Goal: Task Accomplishment & Management: Complete application form

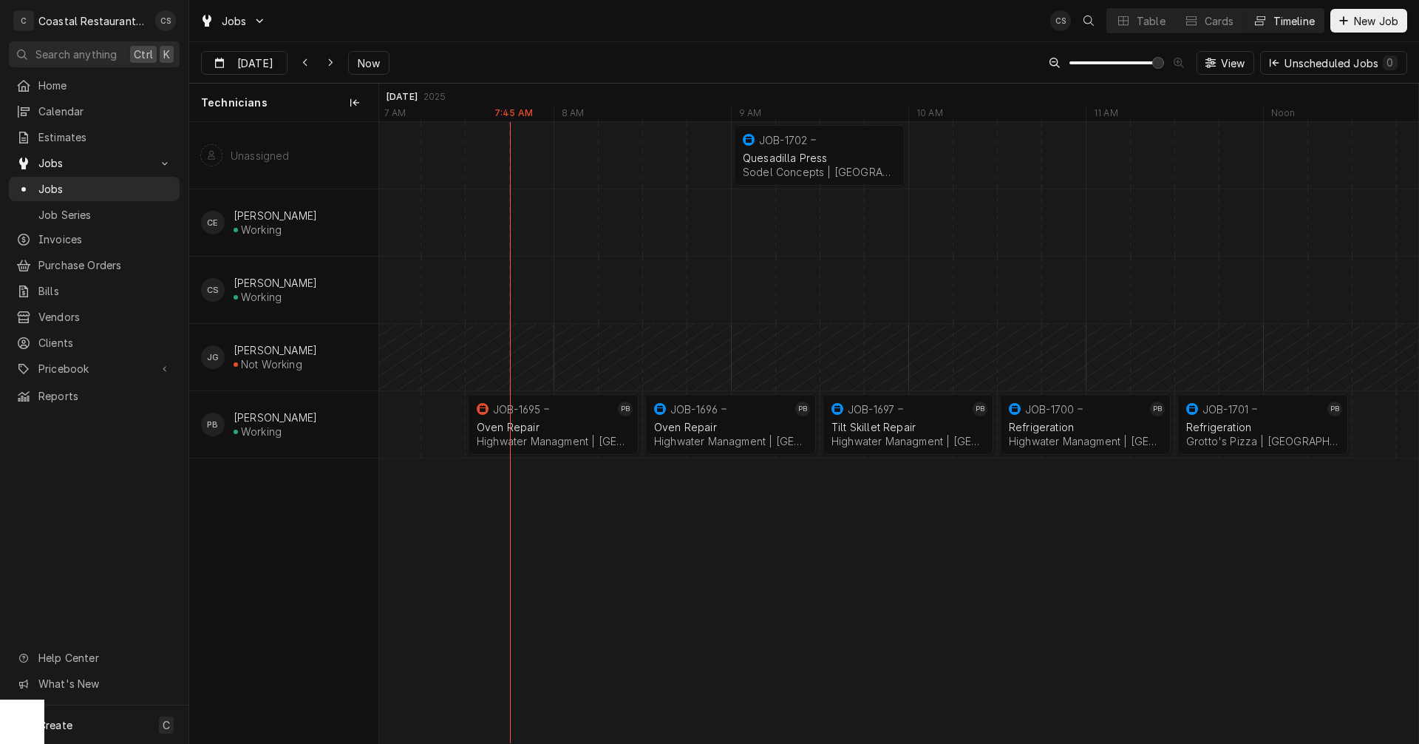
scroll to position [0, 32464]
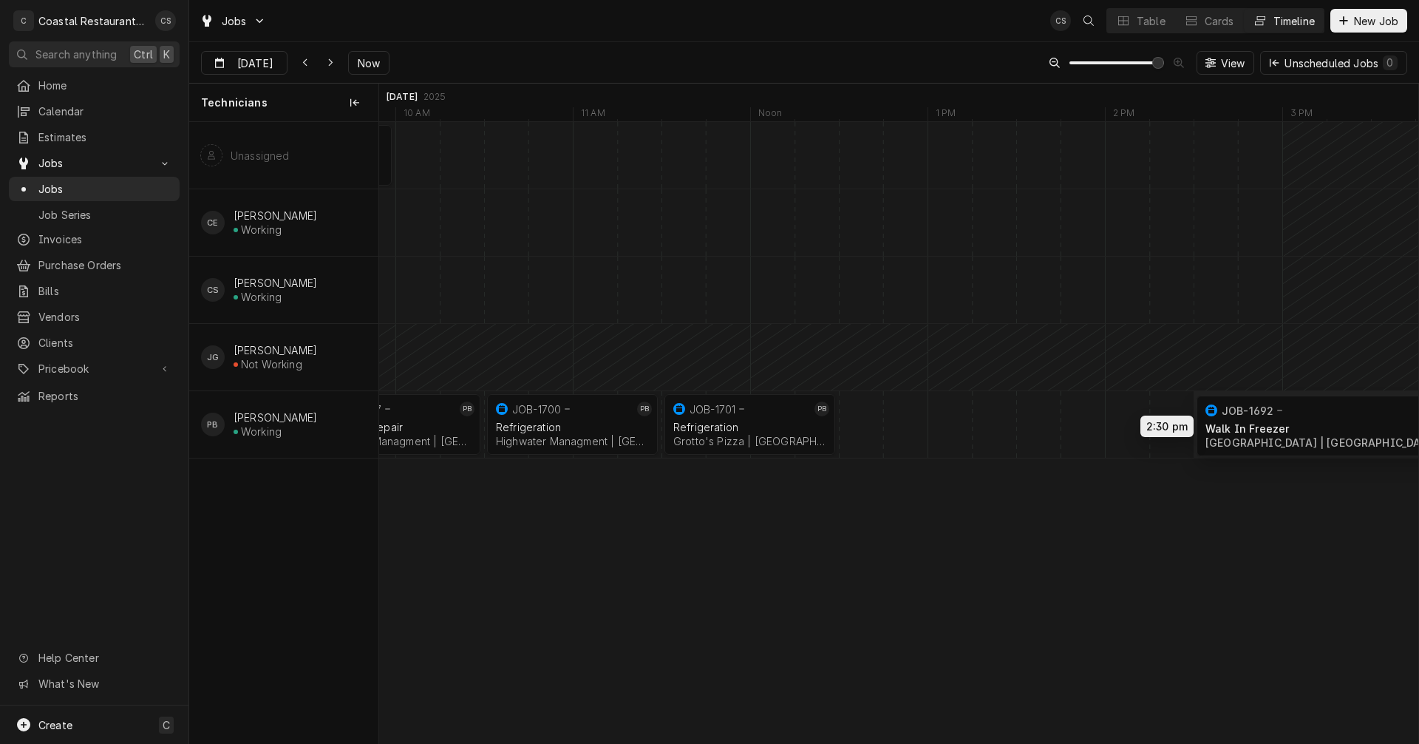
drag, startPoint x: 1160, startPoint y: 424, endPoint x: 1326, endPoint y: 426, distance: 166.3
click at [1326, 426] on div "10:30 AM 11:30 AM JOB-1700 PB Refrigeration Highwater Managment | [GEOGRAPHIC_D…" at bounding box center [898, 432] width 1039 height 621
click at [858, 424] on div "Dynamic Content Wrapper" at bounding box center [594, 424] width 42705 height 67
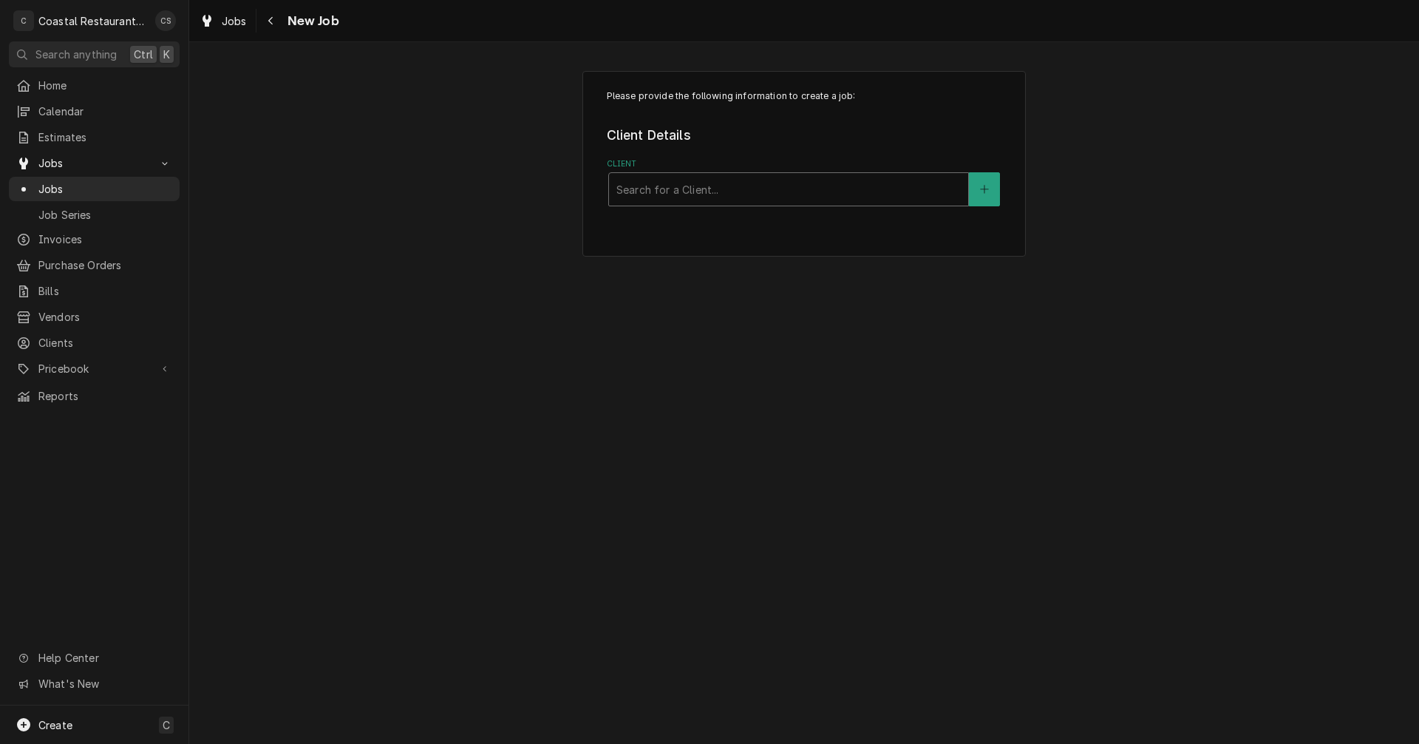
click at [733, 192] on div "Client" at bounding box center [788, 189] width 344 height 27
type input "Sodel"
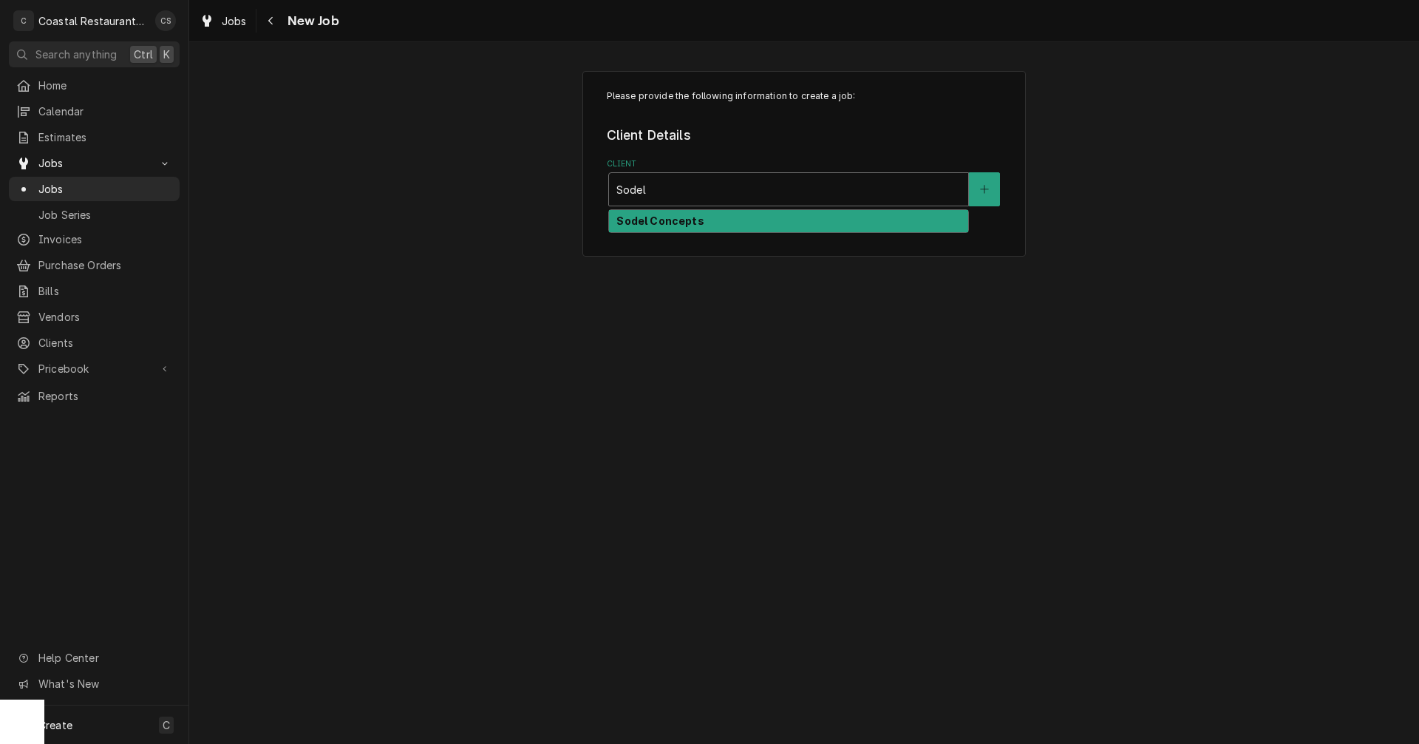
click at [681, 223] on strong "Sodel Concepts" at bounding box center [659, 220] width 87 height 13
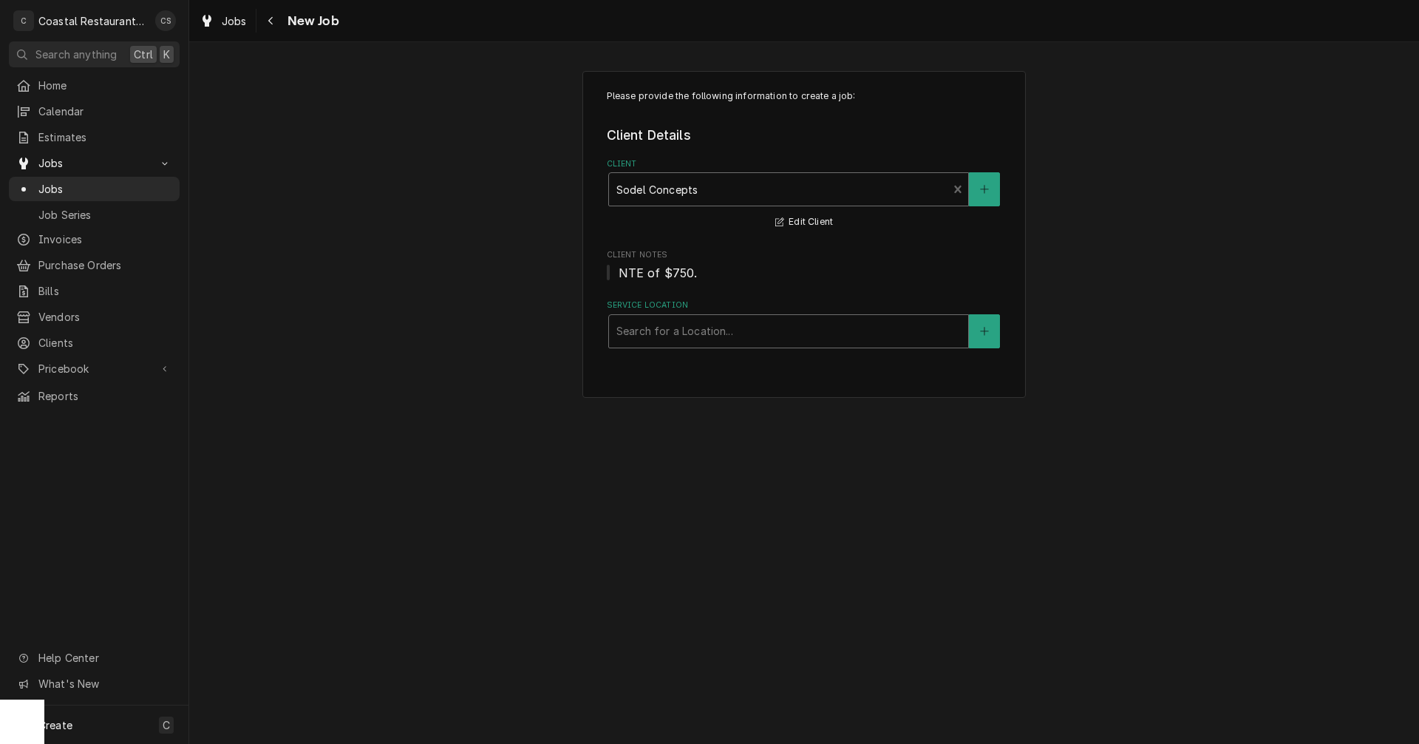
click at [663, 333] on div "Service Location" at bounding box center [788, 331] width 344 height 27
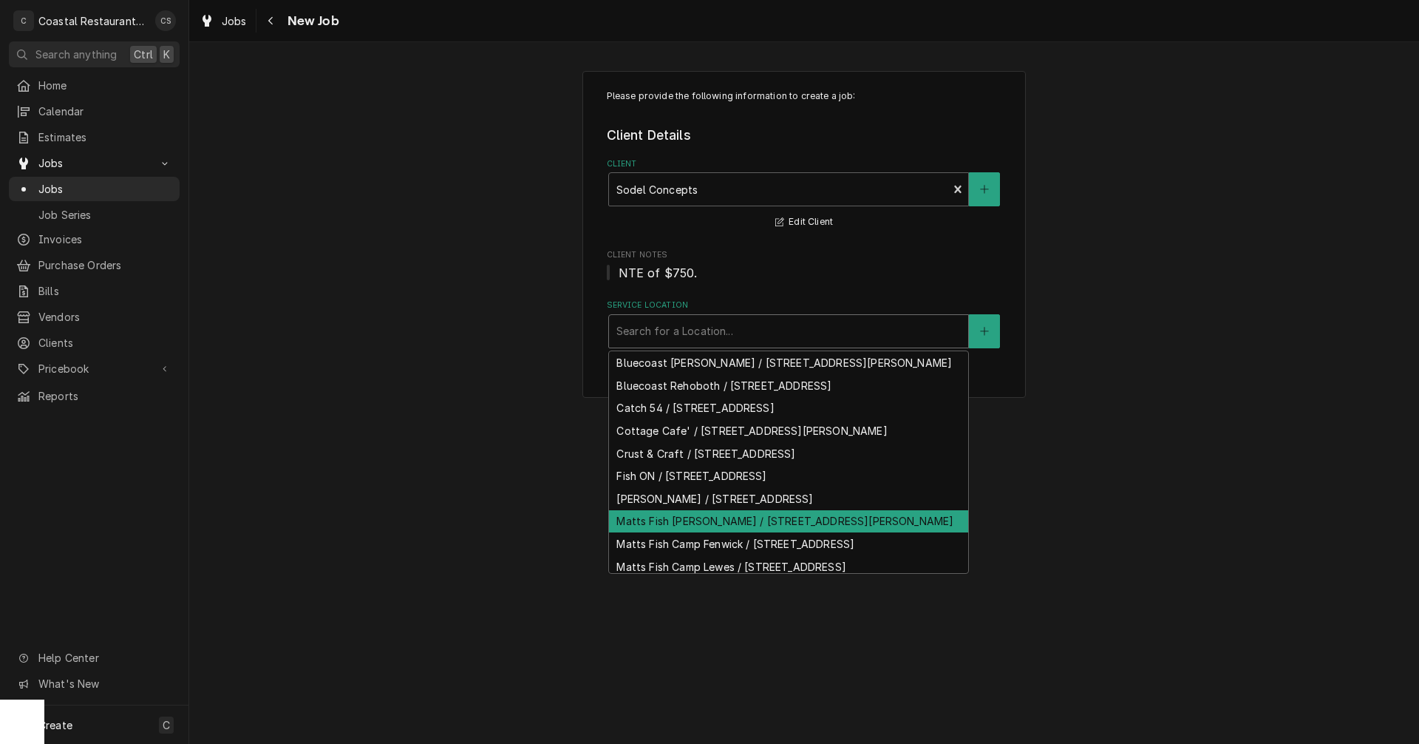
click at [697, 533] on div "Matts Fish Camp Bethany / 28635 Coastal Hwy, Bethany Beach, DE 19930" at bounding box center [788, 521] width 359 height 23
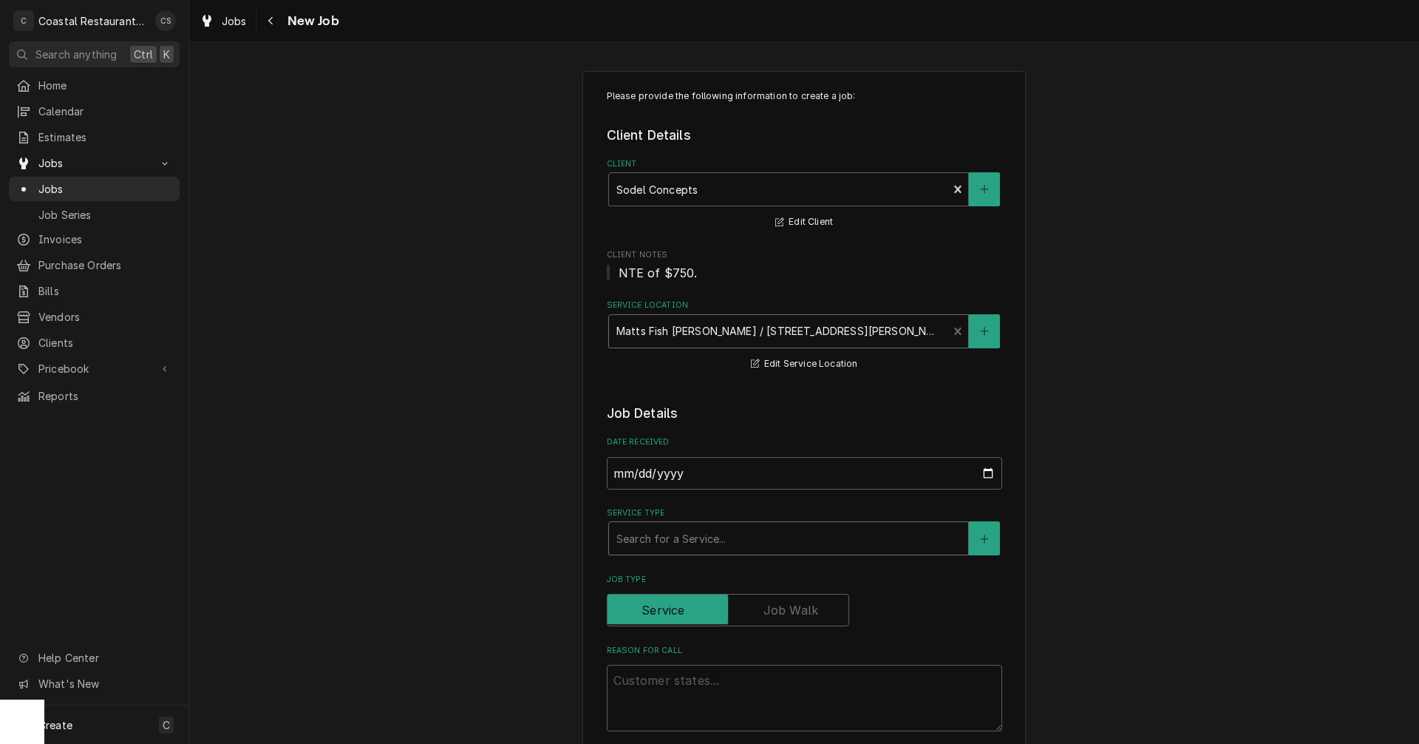
click at [668, 542] on div "Service Type" at bounding box center [788, 538] width 344 height 27
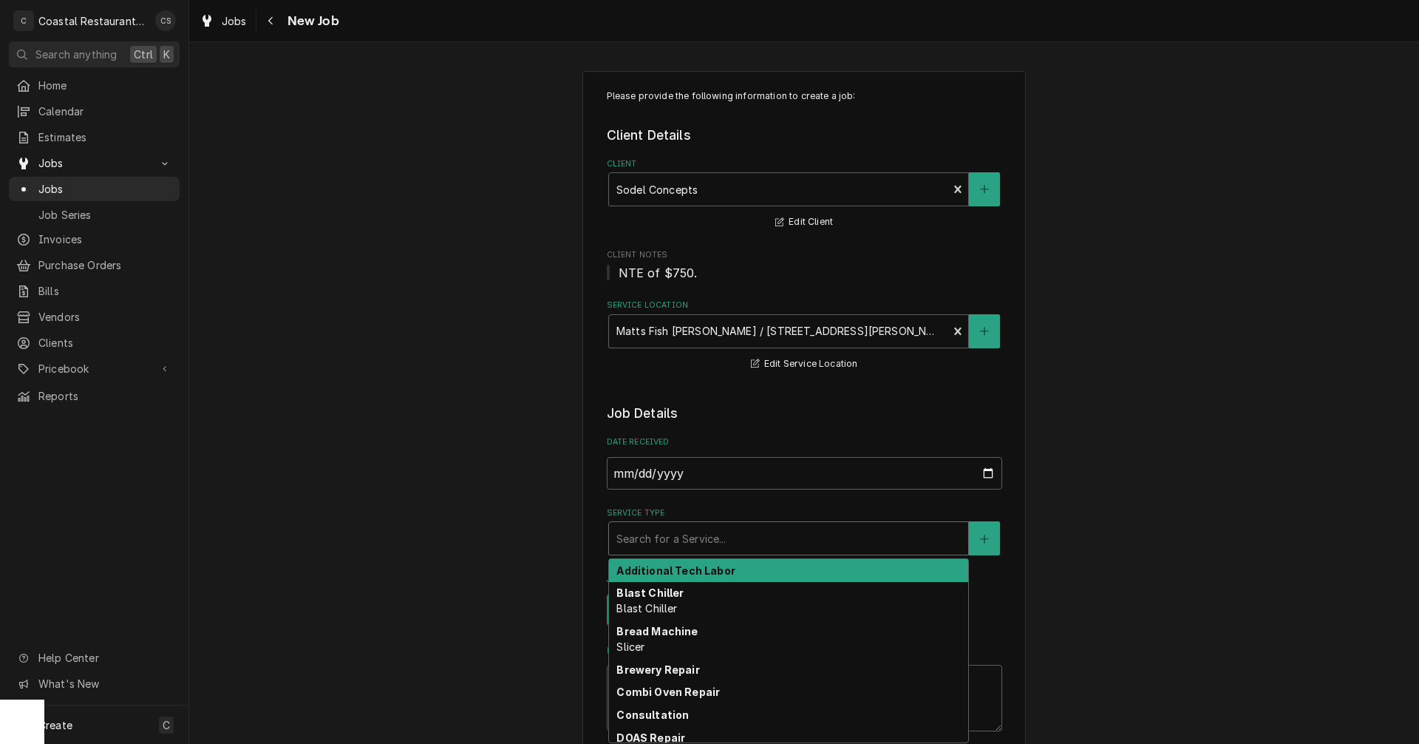
type textarea "x"
type input "I"
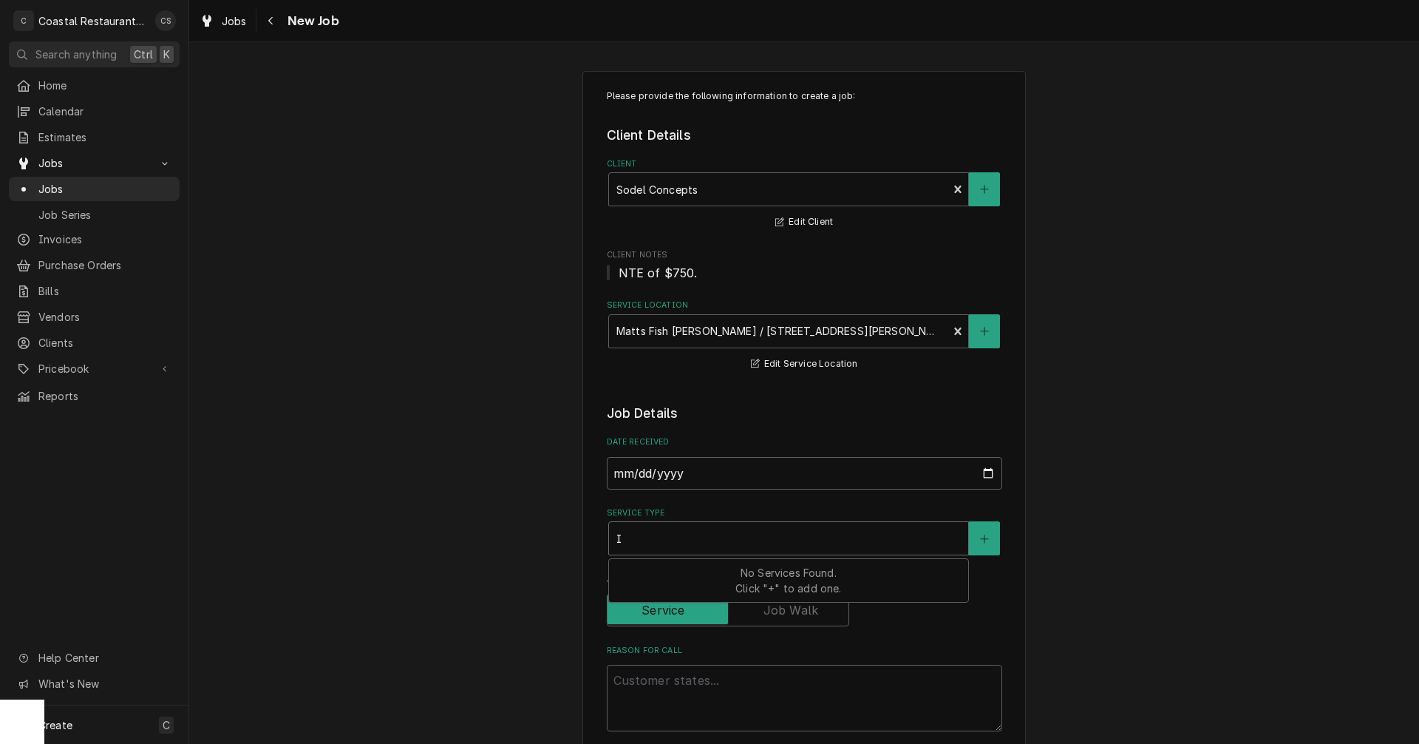
type textarea "x"
type input "Ic"
type textarea "x"
type input "Ice"
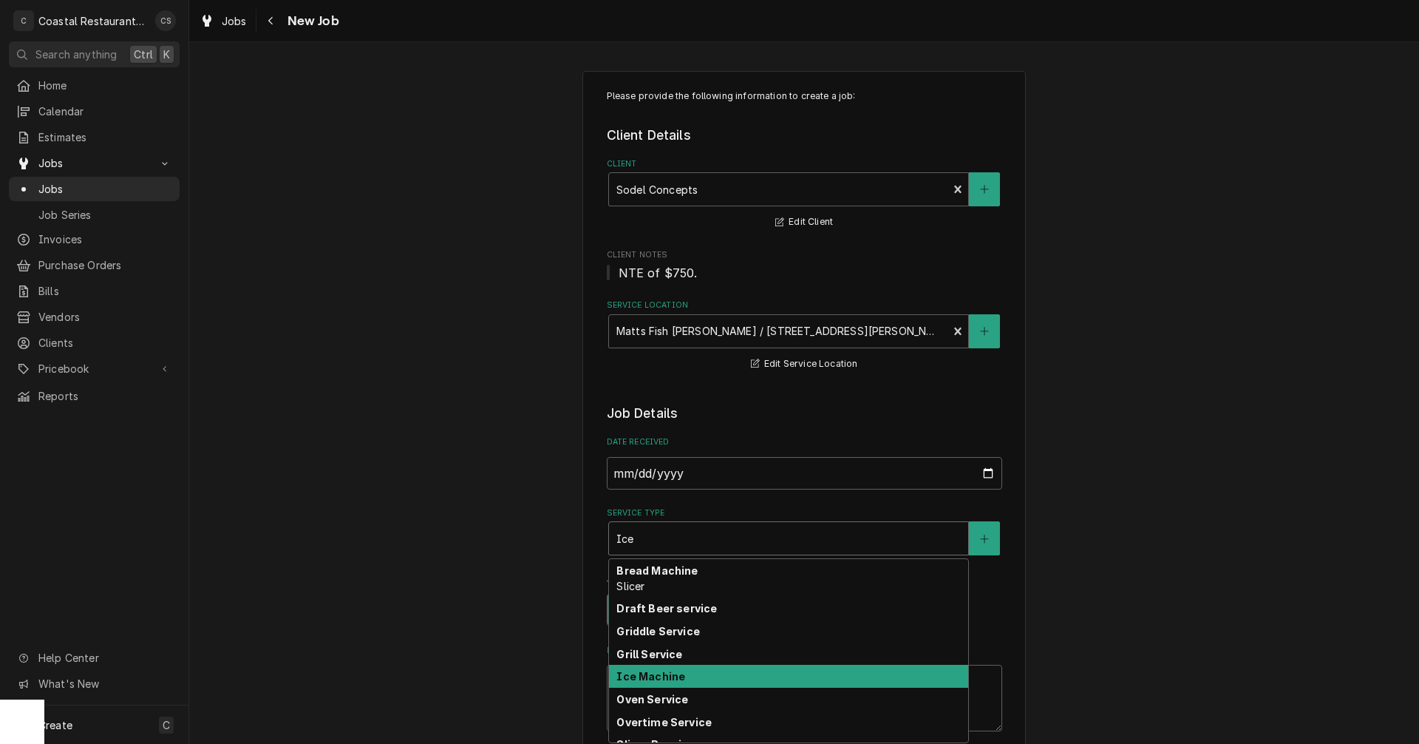
click at [659, 680] on strong "Ice Machine" at bounding box center [650, 676] width 69 height 13
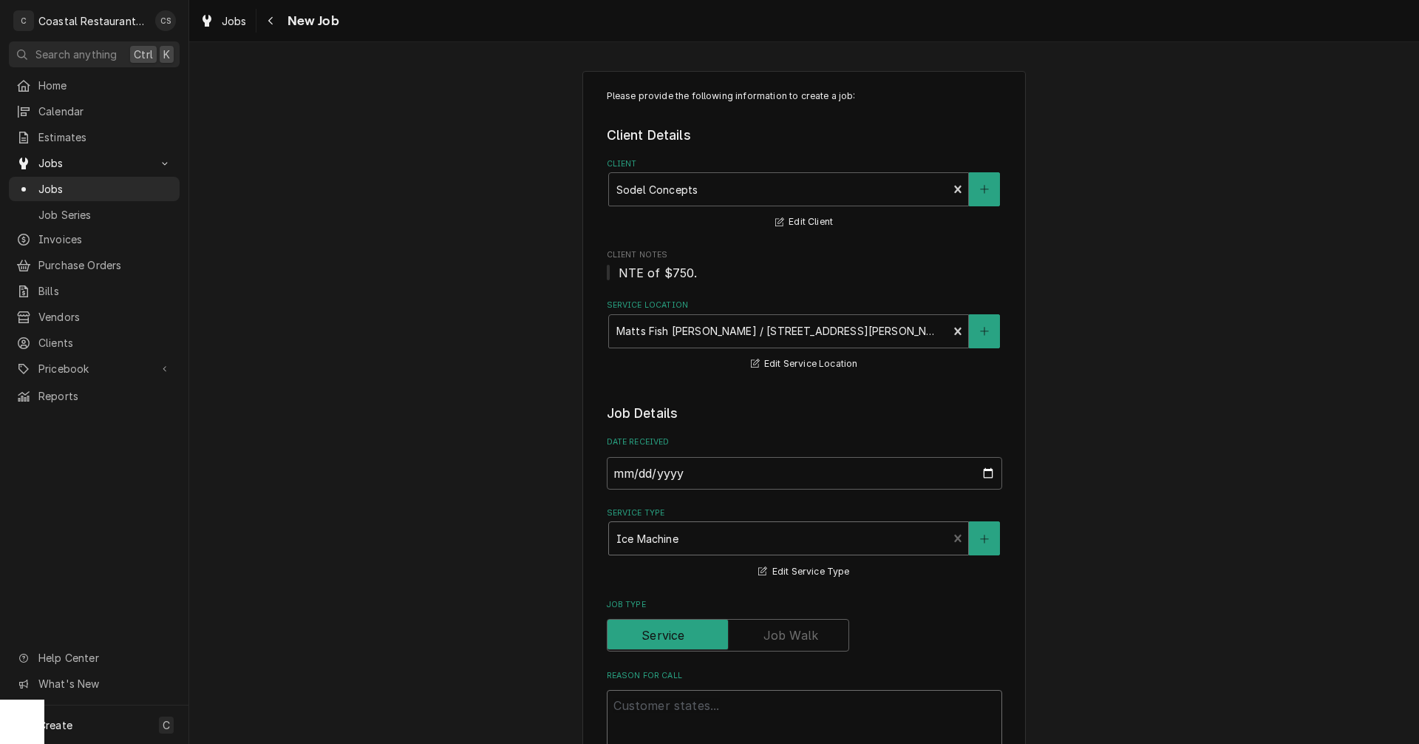
click at [652, 704] on textarea "Reason For Call" at bounding box center [804, 723] width 395 height 67
click at [649, 709] on textarea "Reason For Call" at bounding box center [804, 723] width 395 height 67
paste textarea "Work Order ID: 14262"
type textarea "x"
type textarea "Work Order ID: 14262"
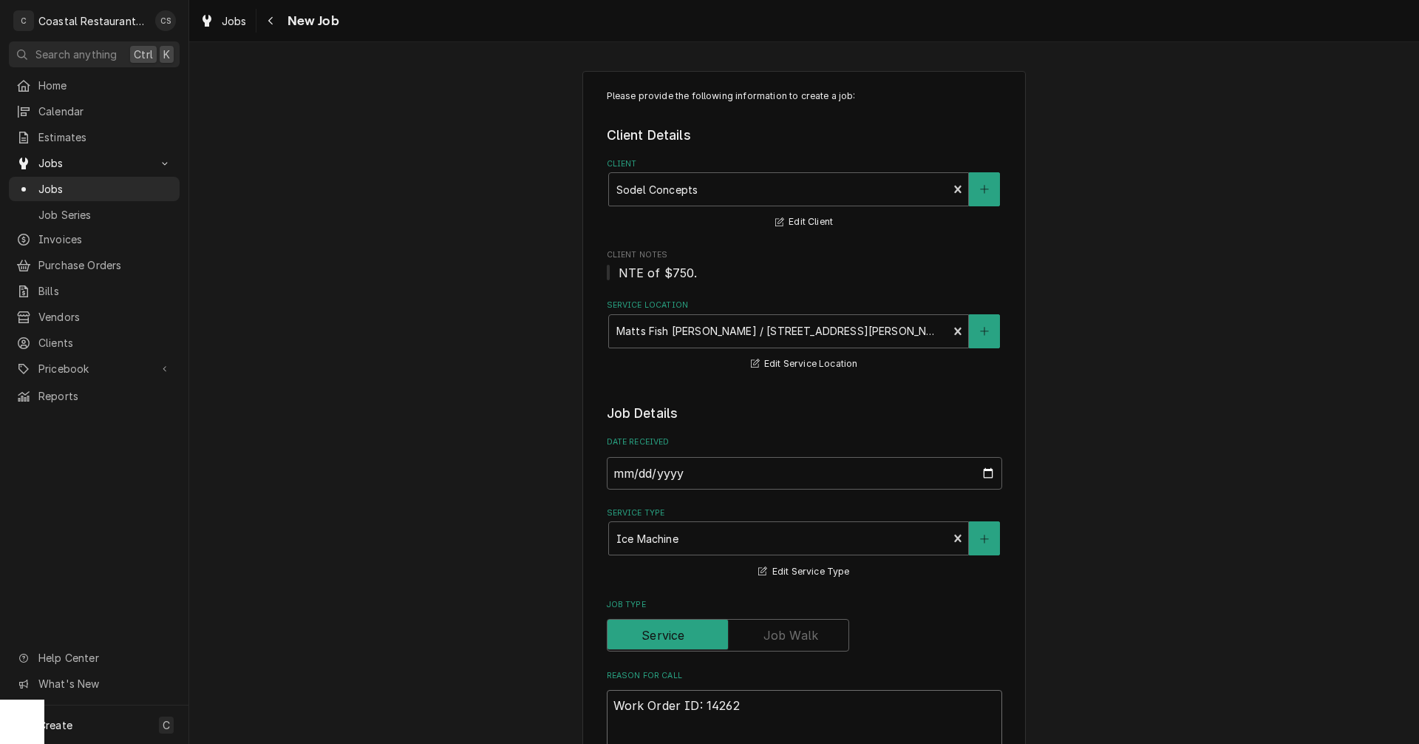
type textarea "x"
type textarea "Work Order ID: 14262"
type textarea "x"
type textarea "Work Order ID: 14262"
click at [745, 709] on textarea "Work Order ID: 14262" at bounding box center [804, 723] width 395 height 67
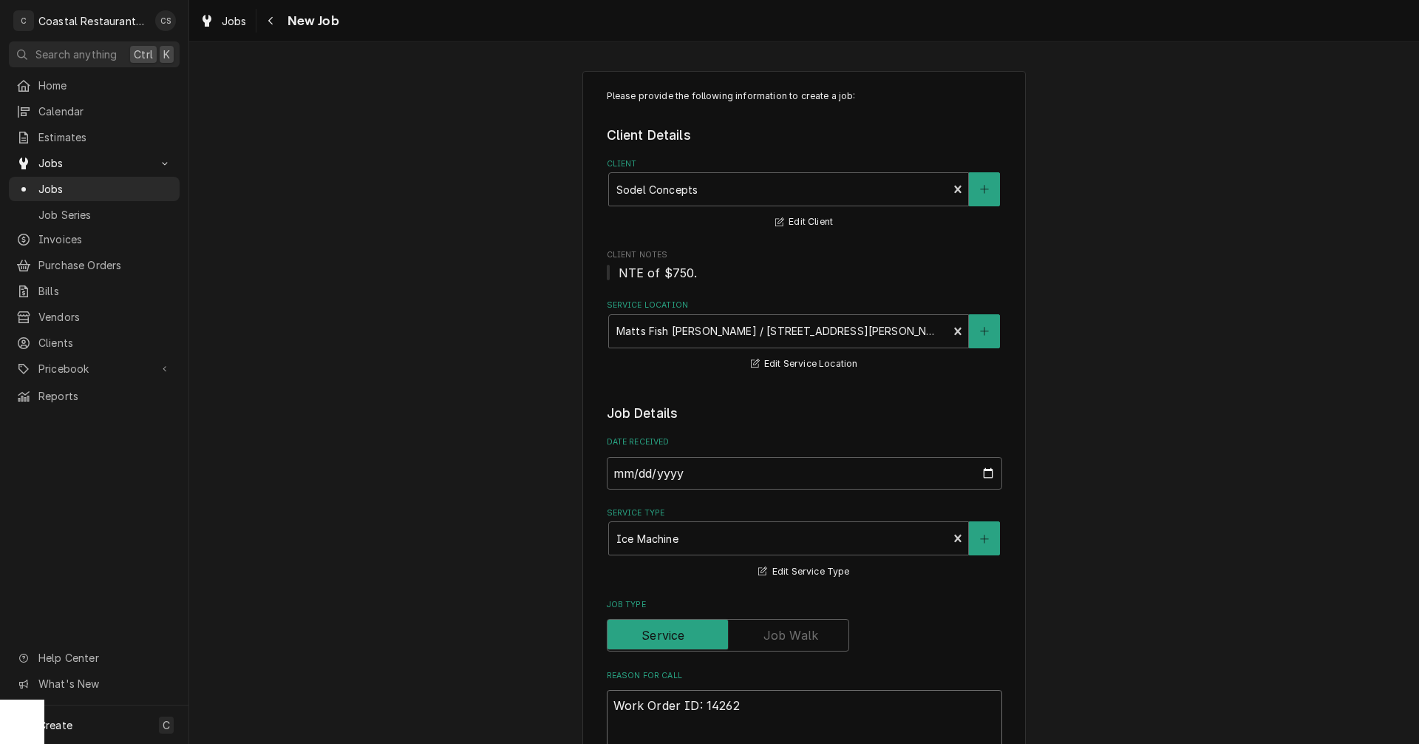
paste textarea "Our ice machine in the office is not producing ice. We tried turning off and on…"
type textarea "x"
type textarea "Work Order ID: 14262 Our ice machine in the office is not producing ice. We tri…"
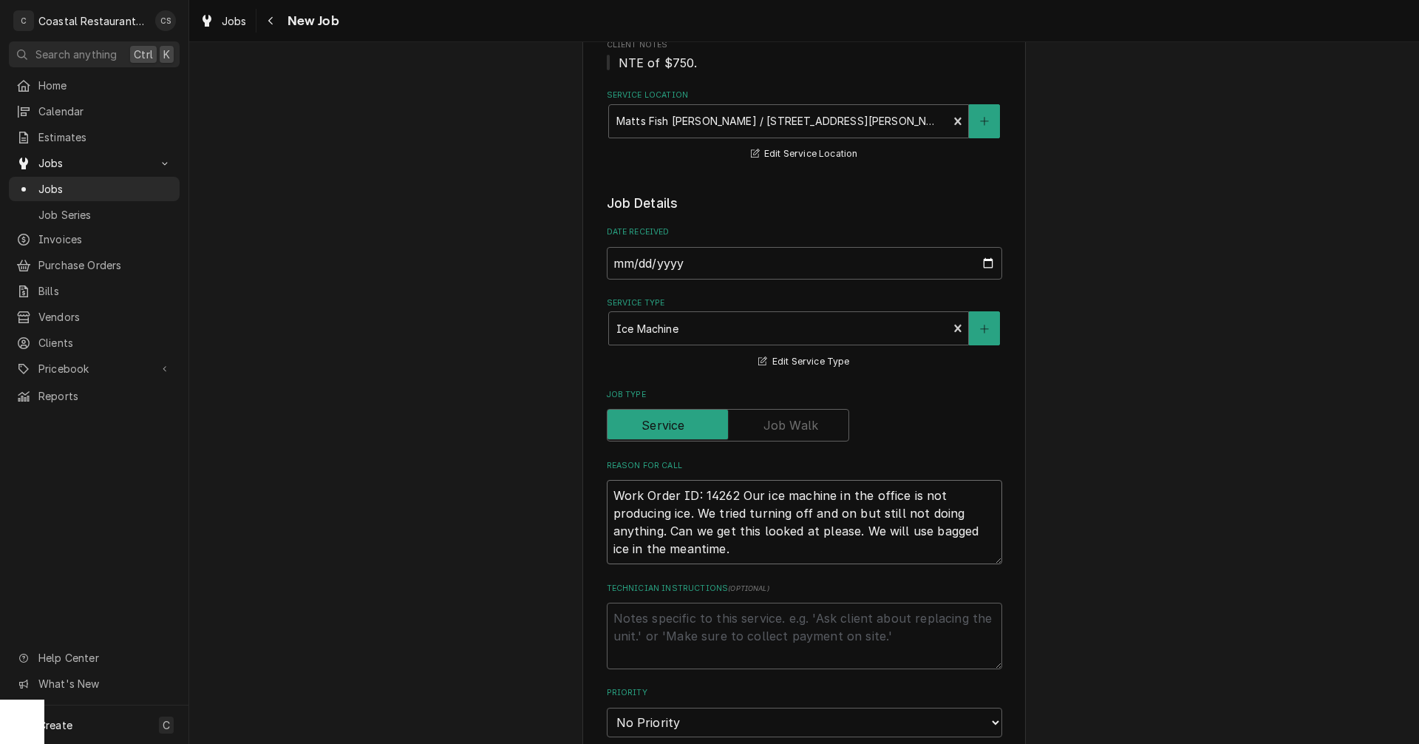
type textarea "x"
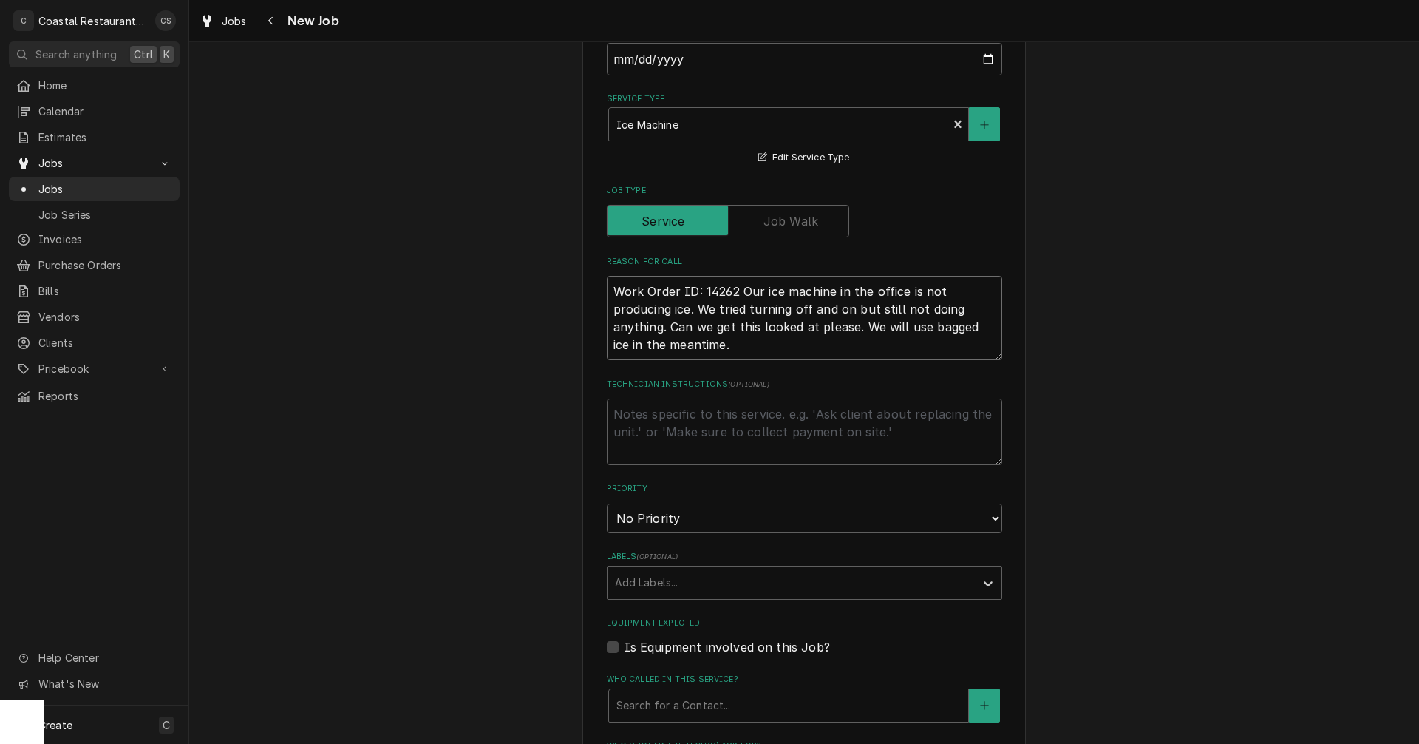
scroll to position [540, 0]
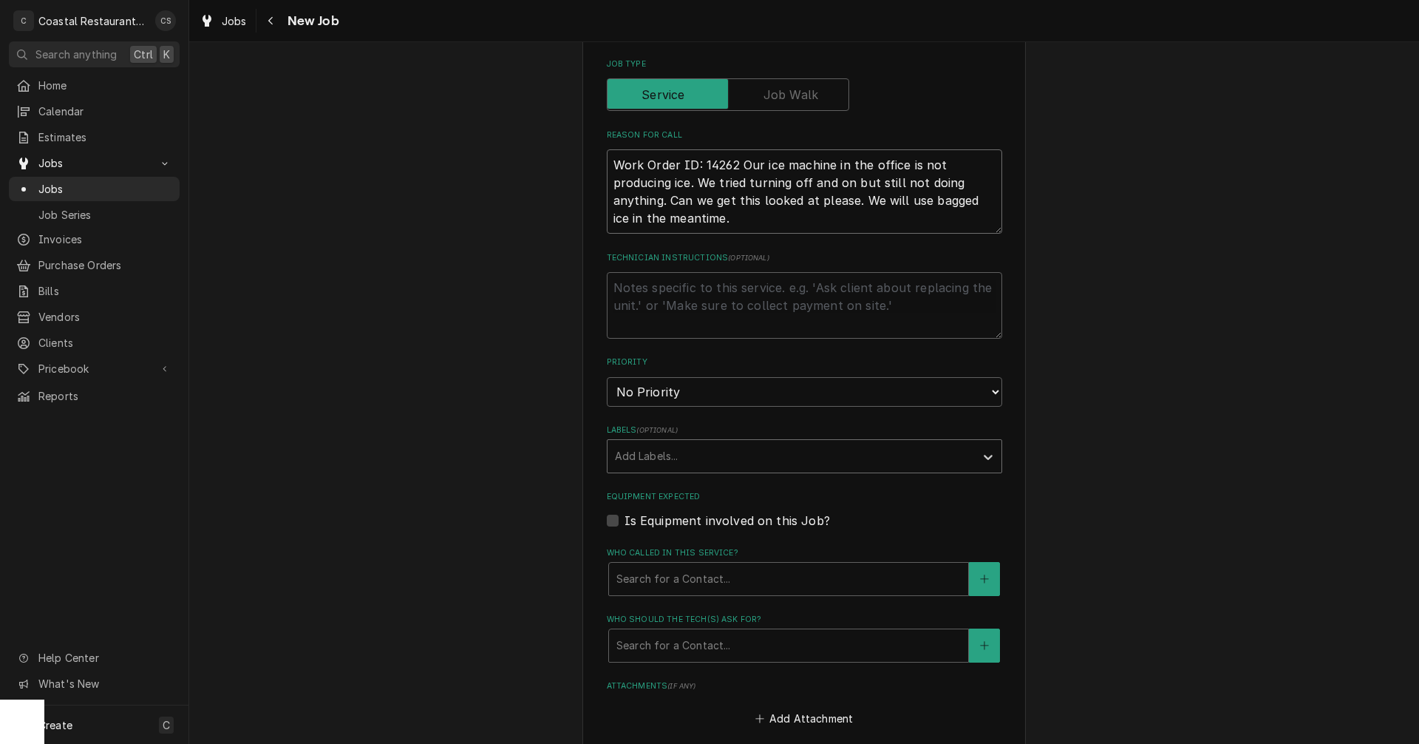
type textarea "Work Order ID: 14262 Our ice machine in the office is not producing ice. We tri…"
click at [638, 455] on div "Labels" at bounding box center [791, 456] width 353 height 27
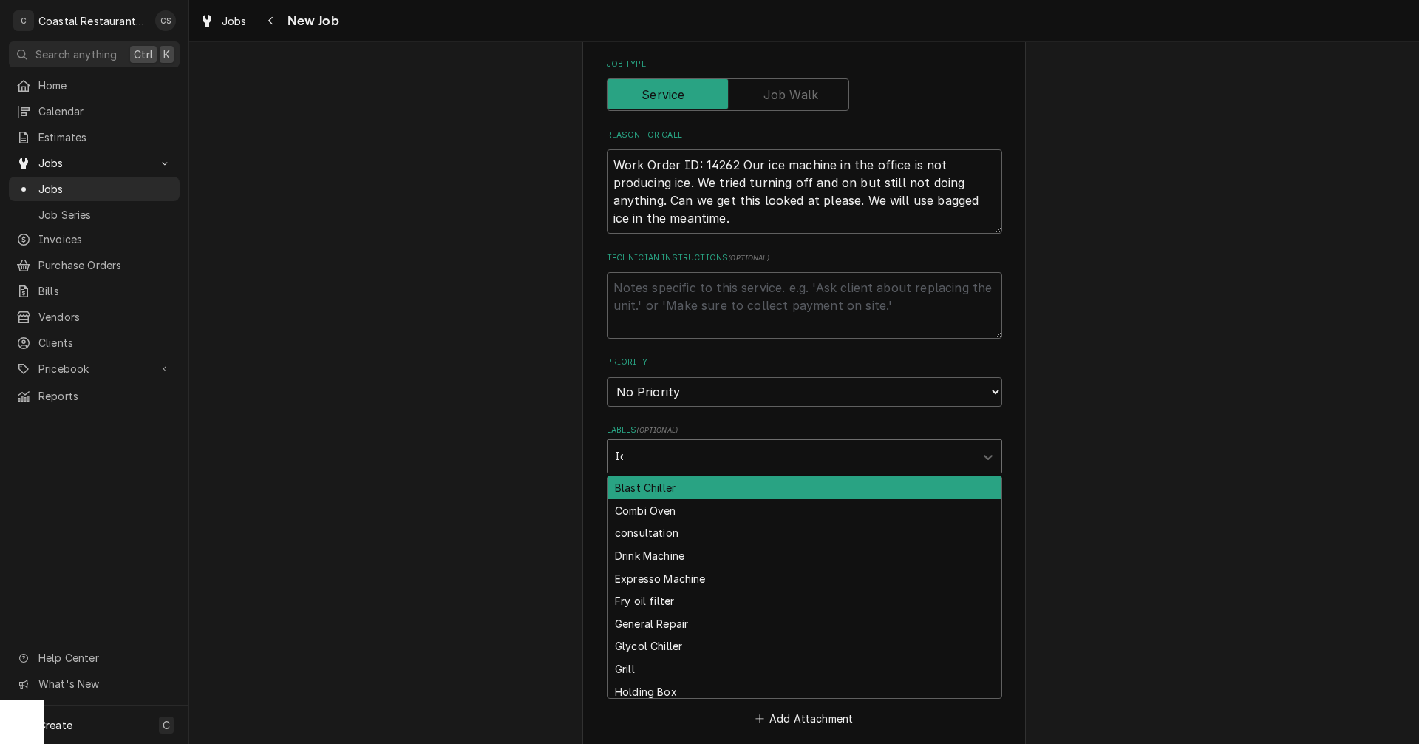
type input "Ice"
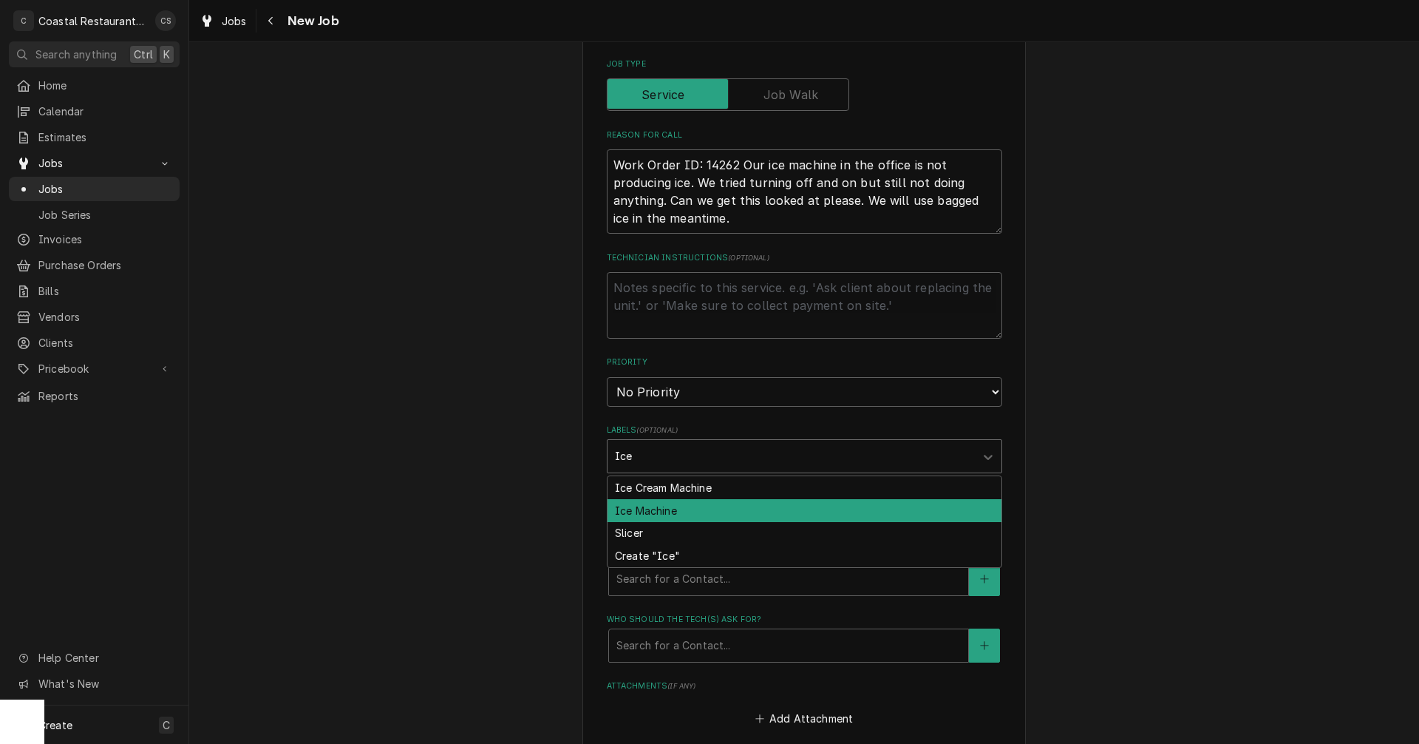
click at [668, 513] on div "Ice Machine" at bounding box center [805, 510] width 394 height 23
type textarea "x"
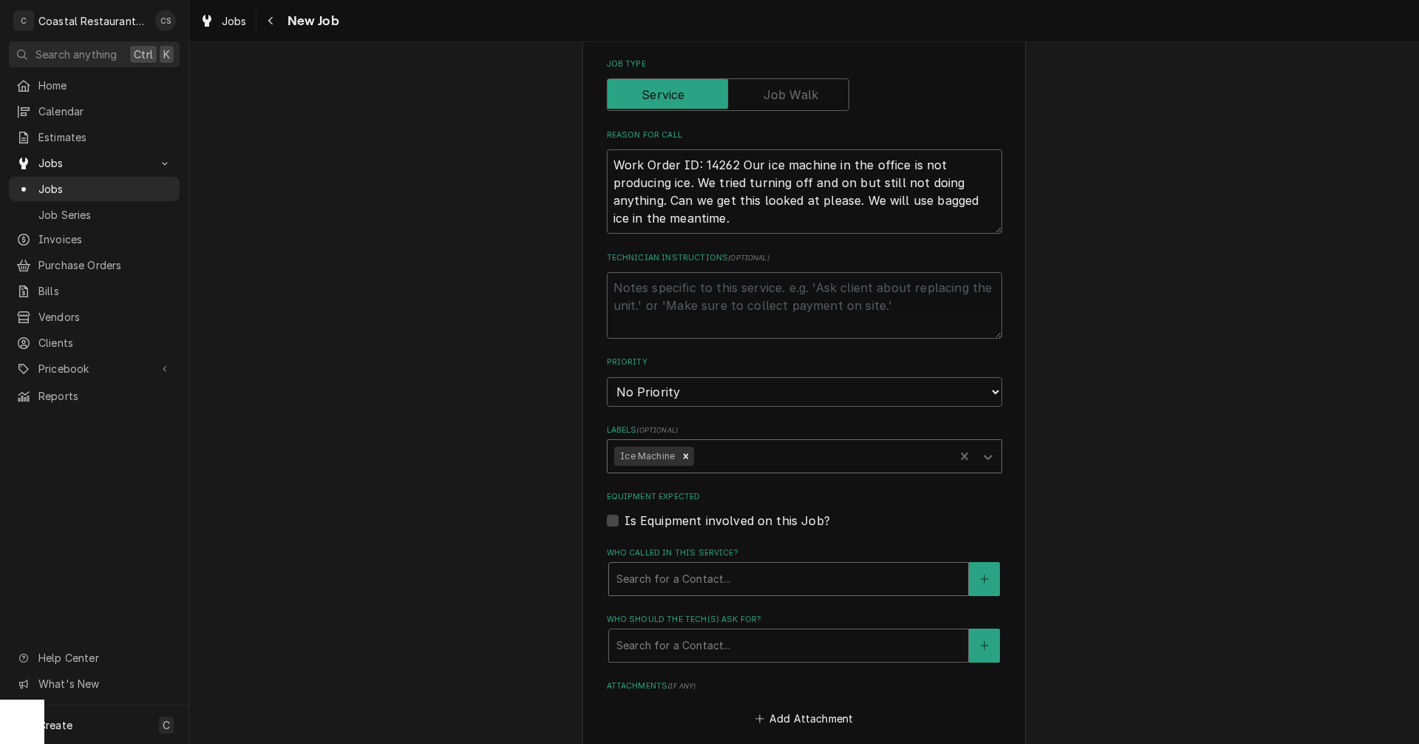
click at [655, 584] on div "Who called in this service?" at bounding box center [788, 578] width 344 height 27
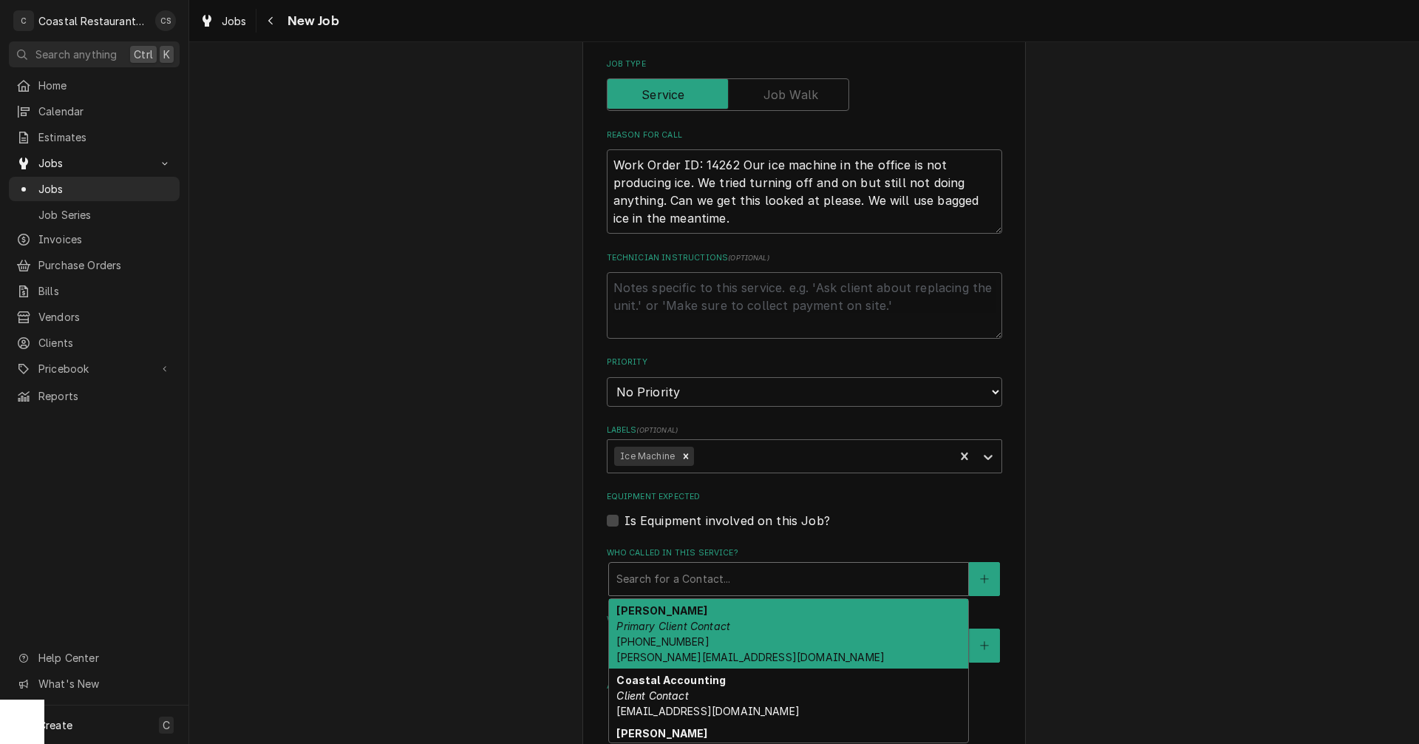
click at [657, 622] on em "Primary Client Contact" at bounding box center [673, 625] width 114 height 13
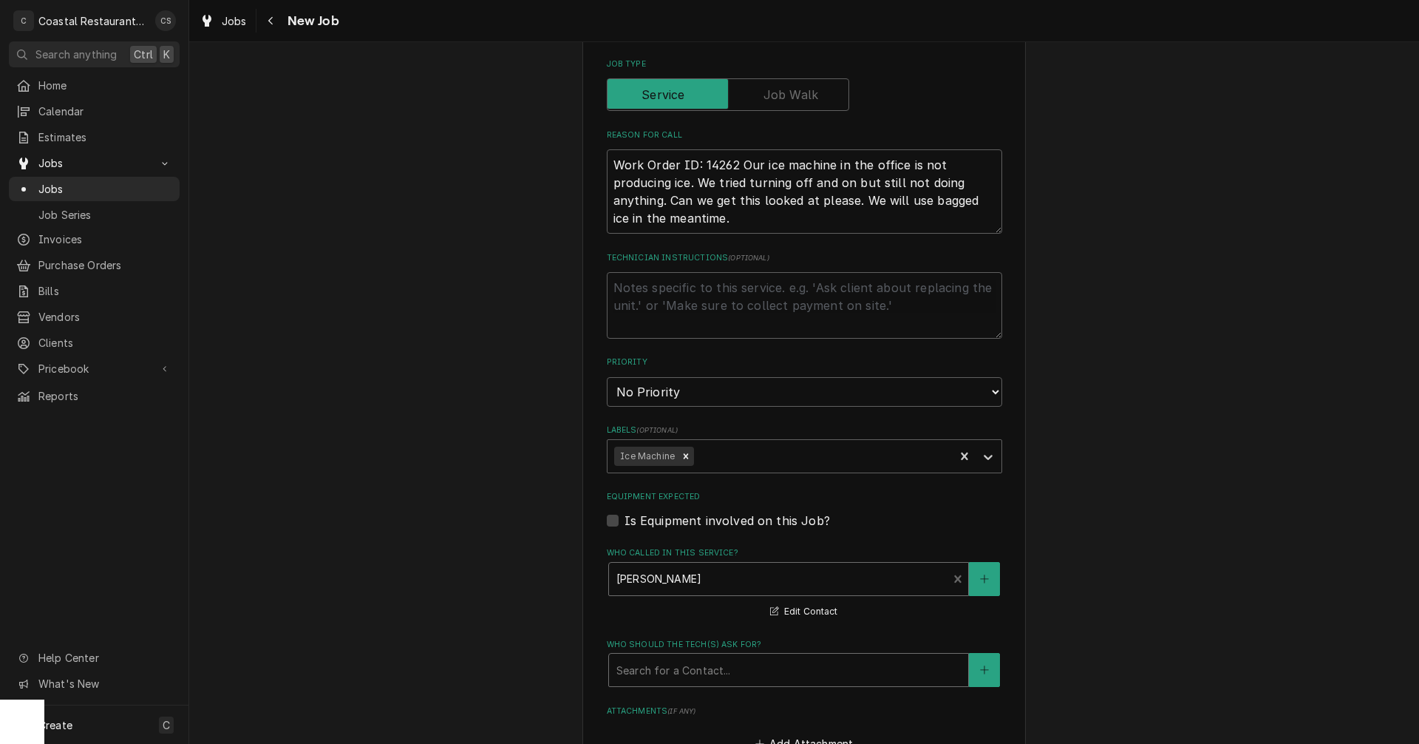
click at [670, 676] on div "Who should the tech(s) ask for?" at bounding box center [788, 669] width 344 height 27
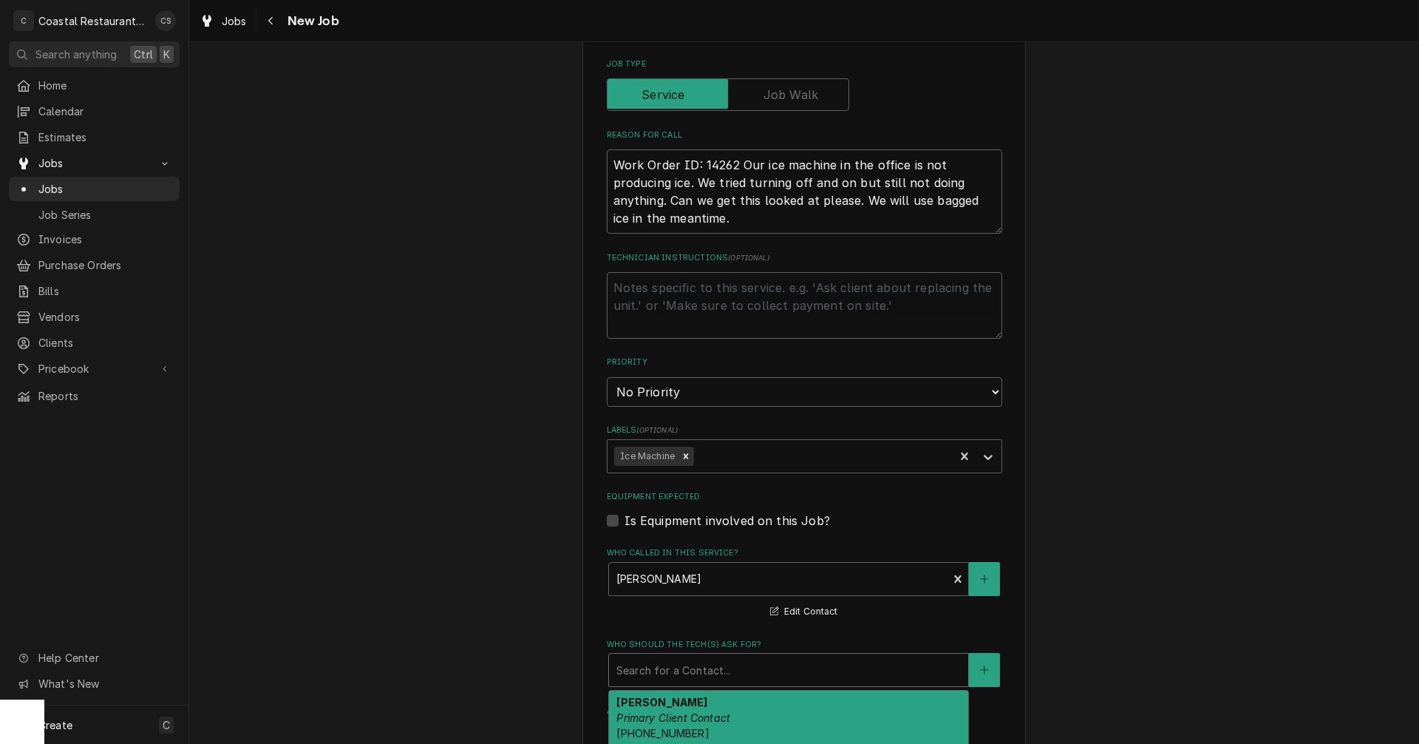
click at [673, 709] on div "Andrew Dickinson Primary Client Contact (302) 381-0571 Andrew@sodelconcepts.com" at bounding box center [788, 724] width 359 height 69
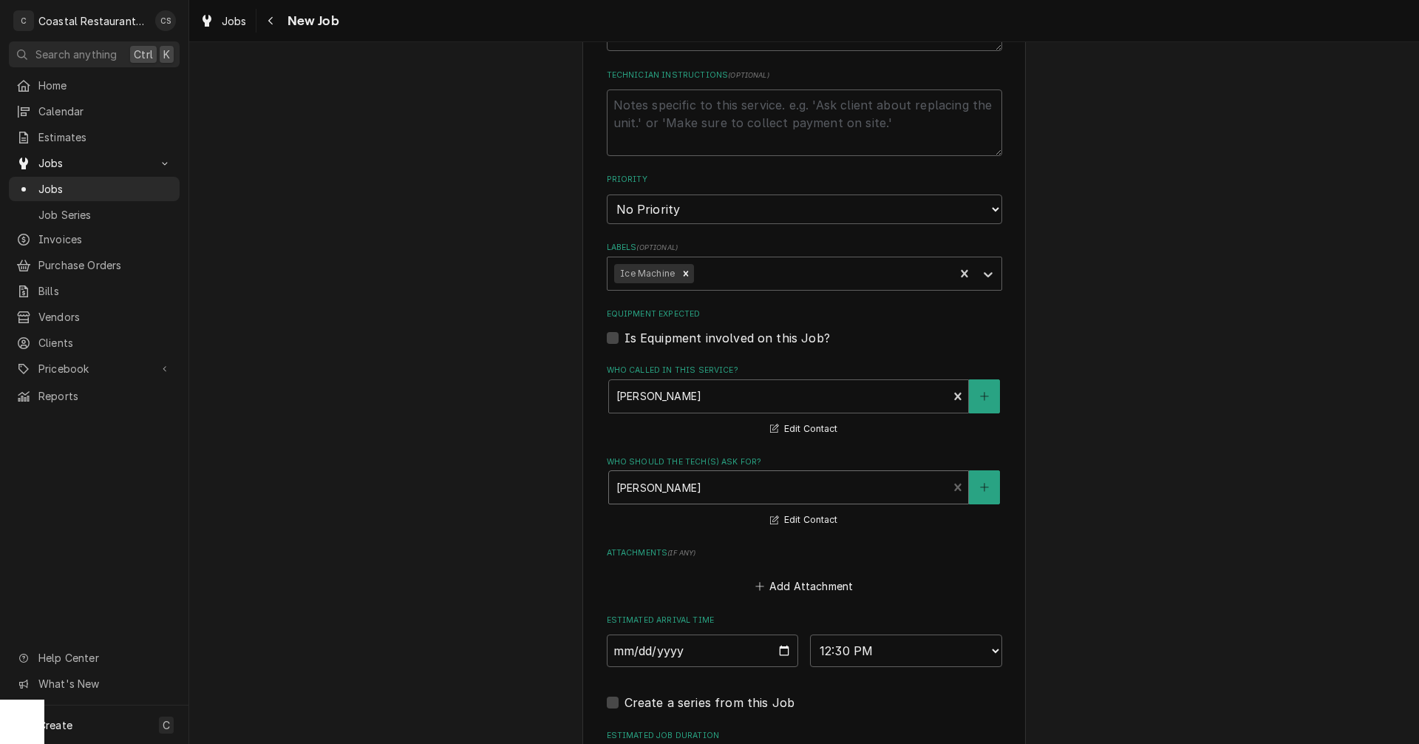
scroll to position [910, 0]
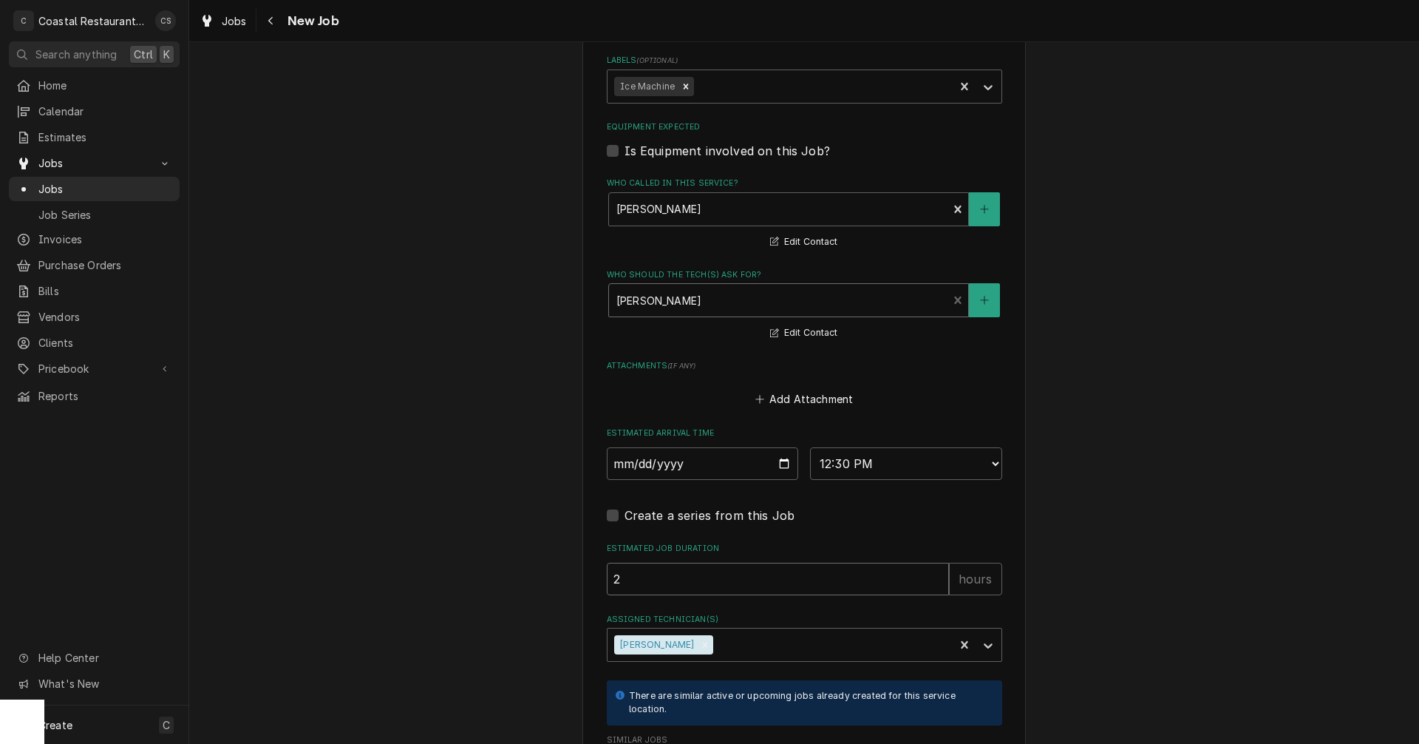
click at [647, 579] on input "2" at bounding box center [778, 578] width 342 height 33
type textarea "x"
type input "1"
type textarea "x"
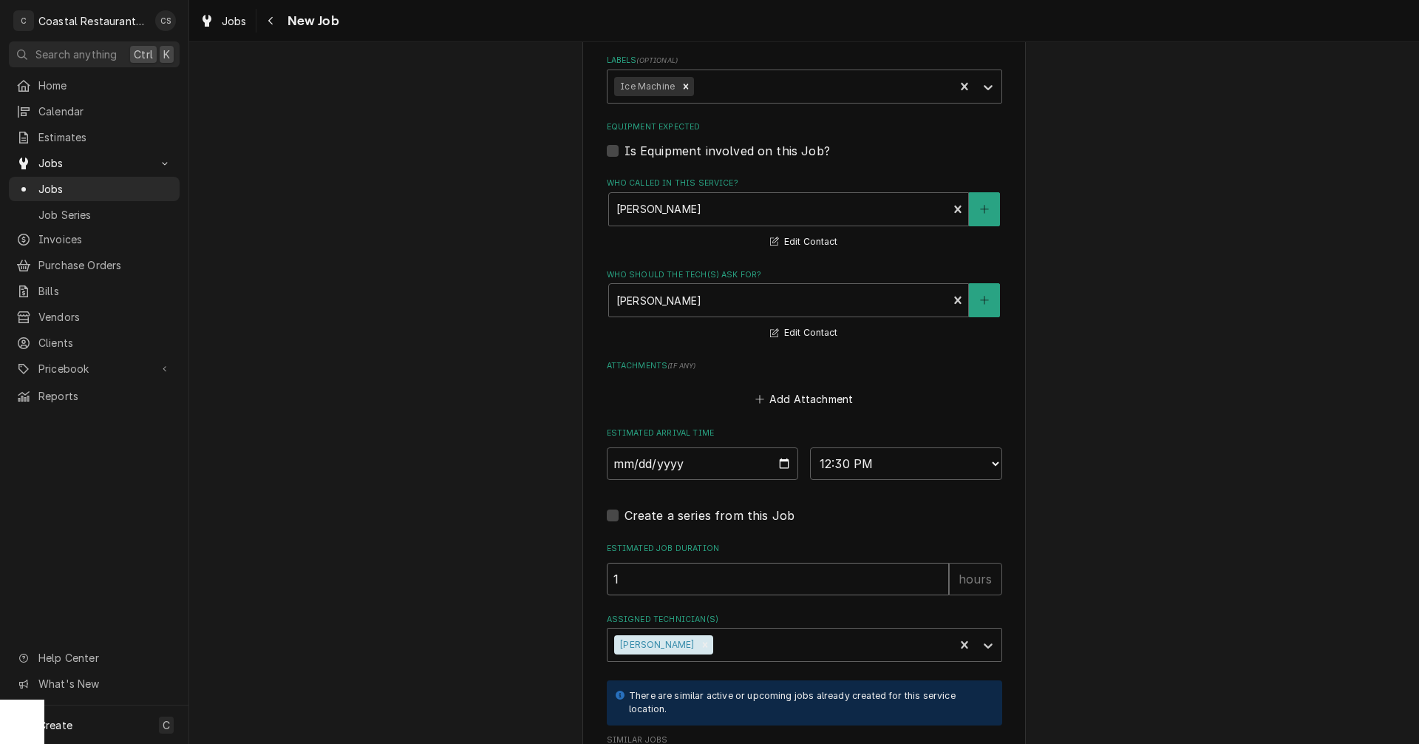
type input "1"
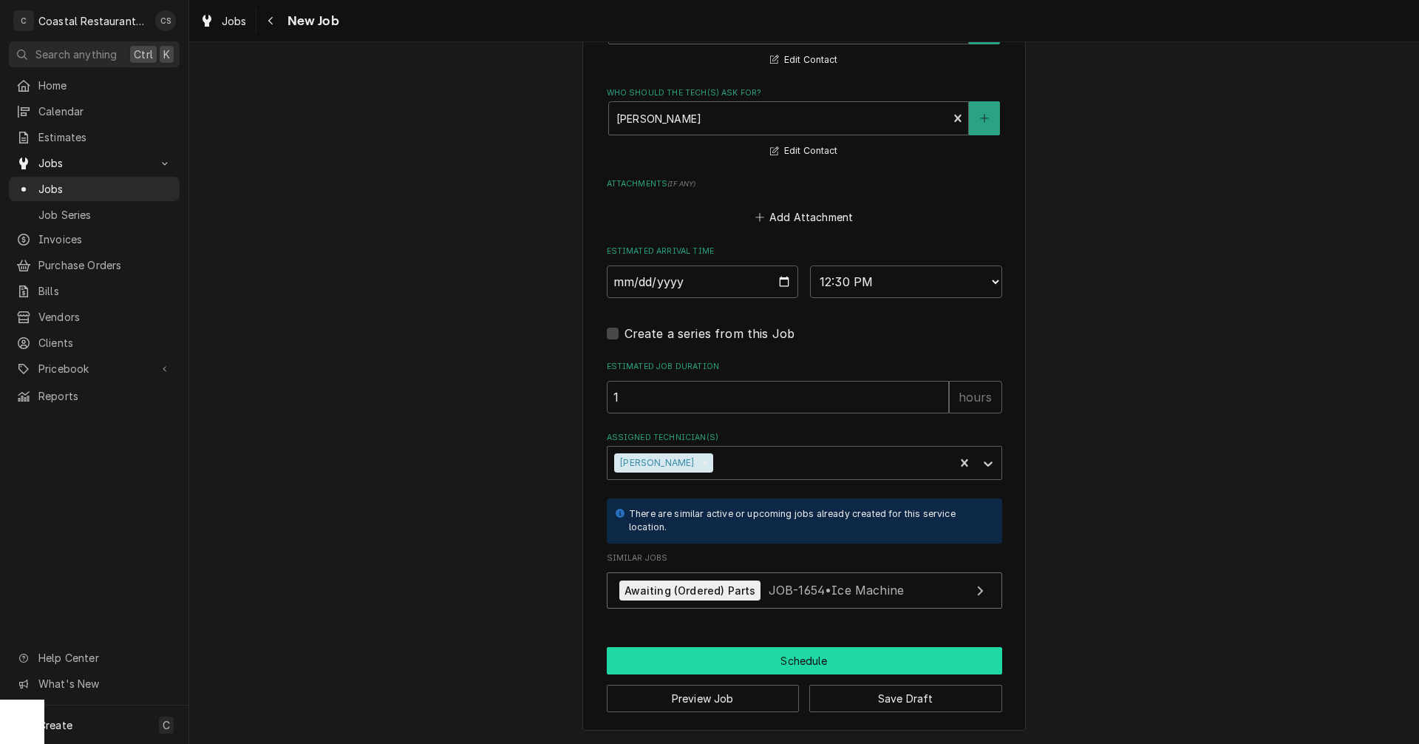
click at [797, 662] on button "Schedule" at bounding box center [804, 660] width 395 height 27
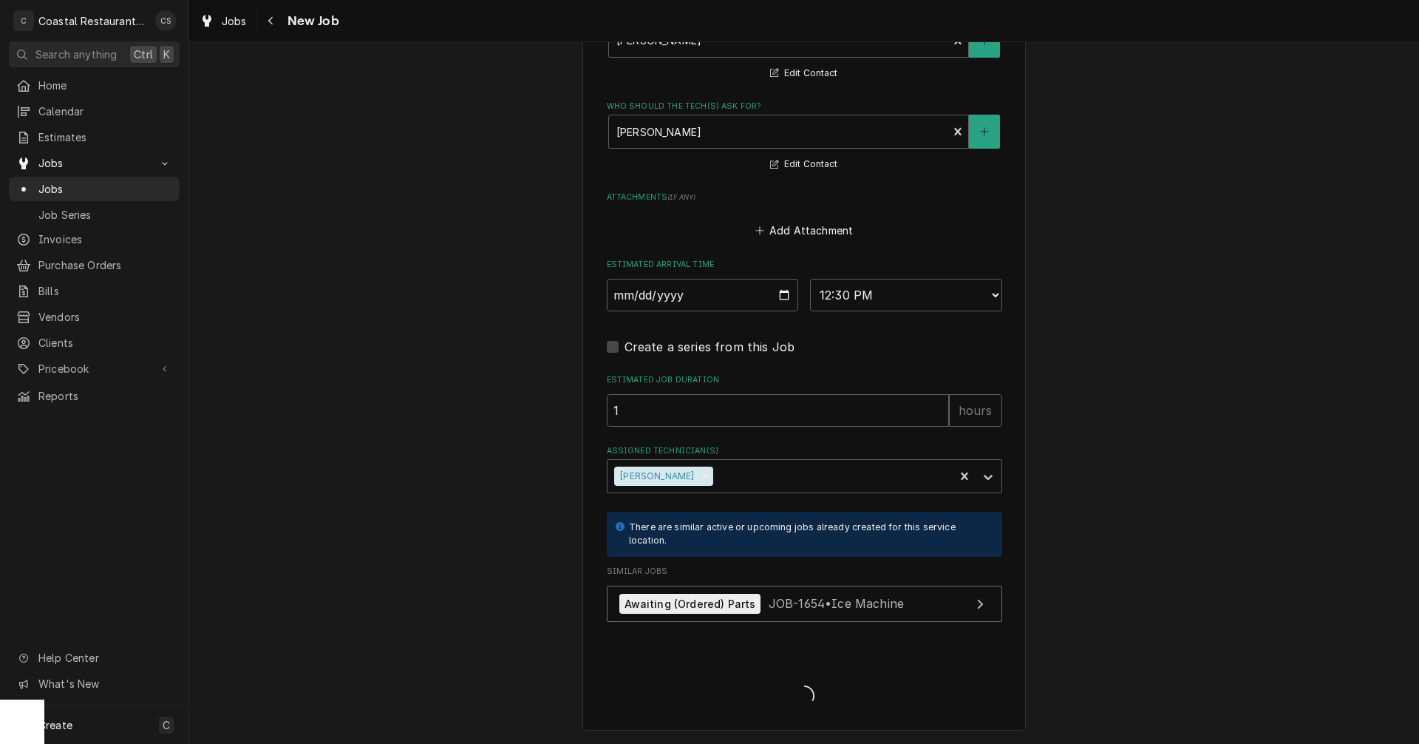
scroll to position [1078, 0]
type textarea "x"
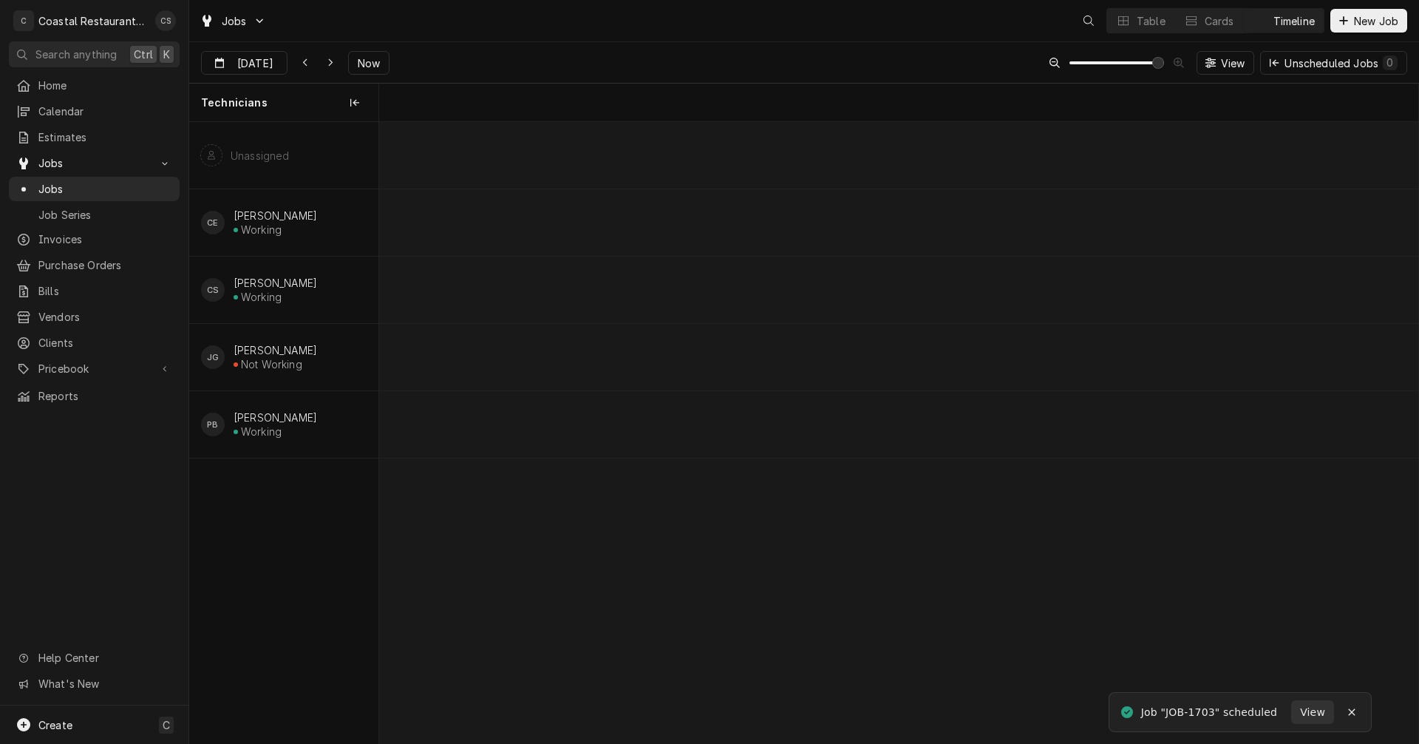
scroll to position [0, 20605]
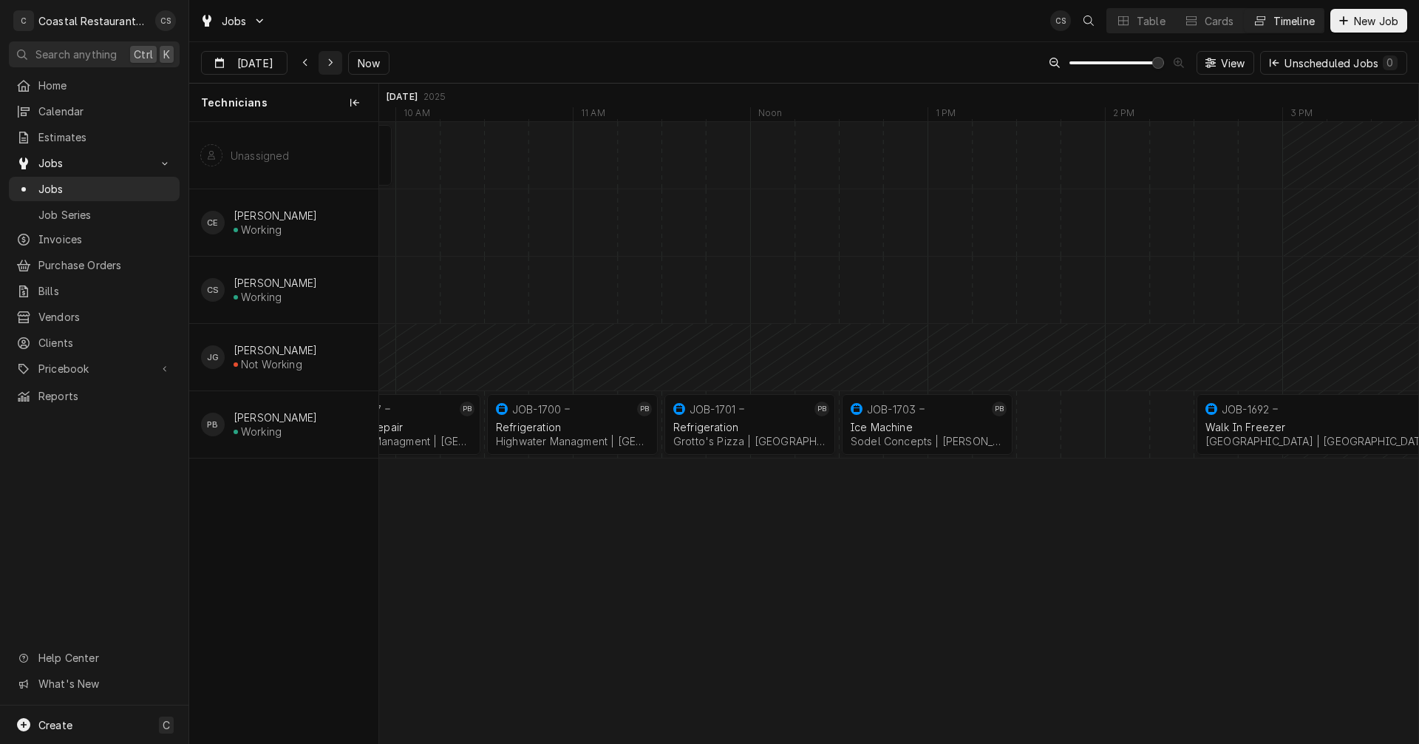
click at [328, 64] on icon "Dynamic Content Wrapper" at bounding box center [330, 63] width 7 height 10
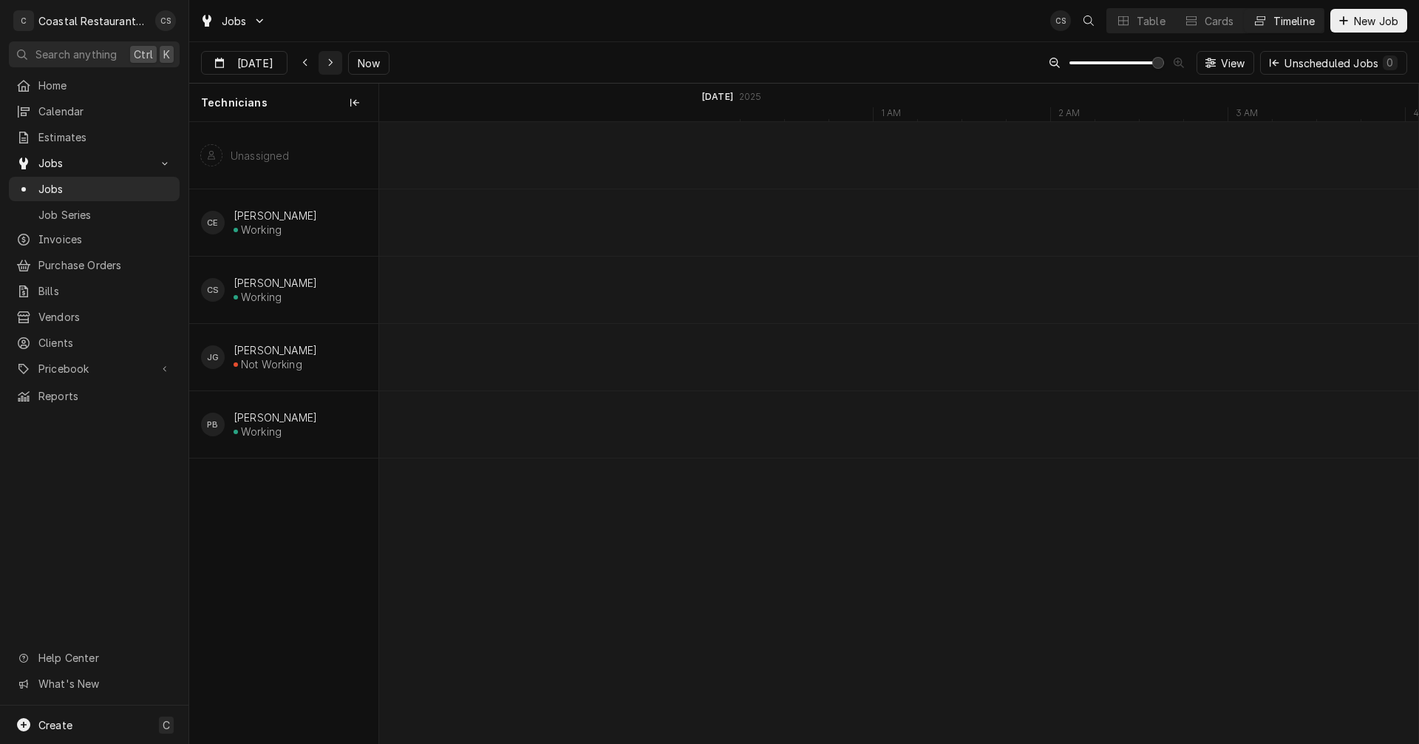
scroll to position [0, 23848]
type input "Sep 30"
click at [1126, 21] on icon "Dynamic Content Wrapper" at bounding box center [1123, 20] width 10 height 9
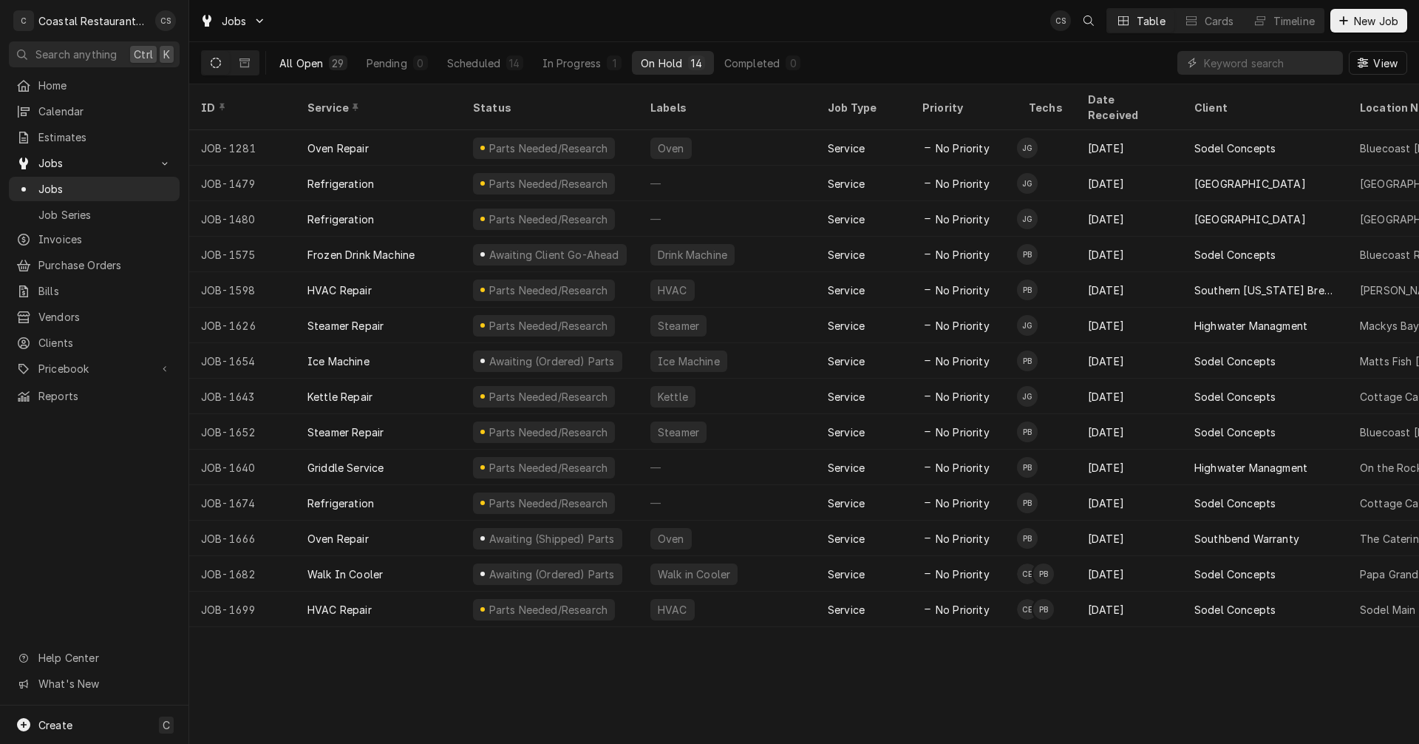
click at [311, 61] on div "All Open" at bounding box center [301, 63] width 44 height 16
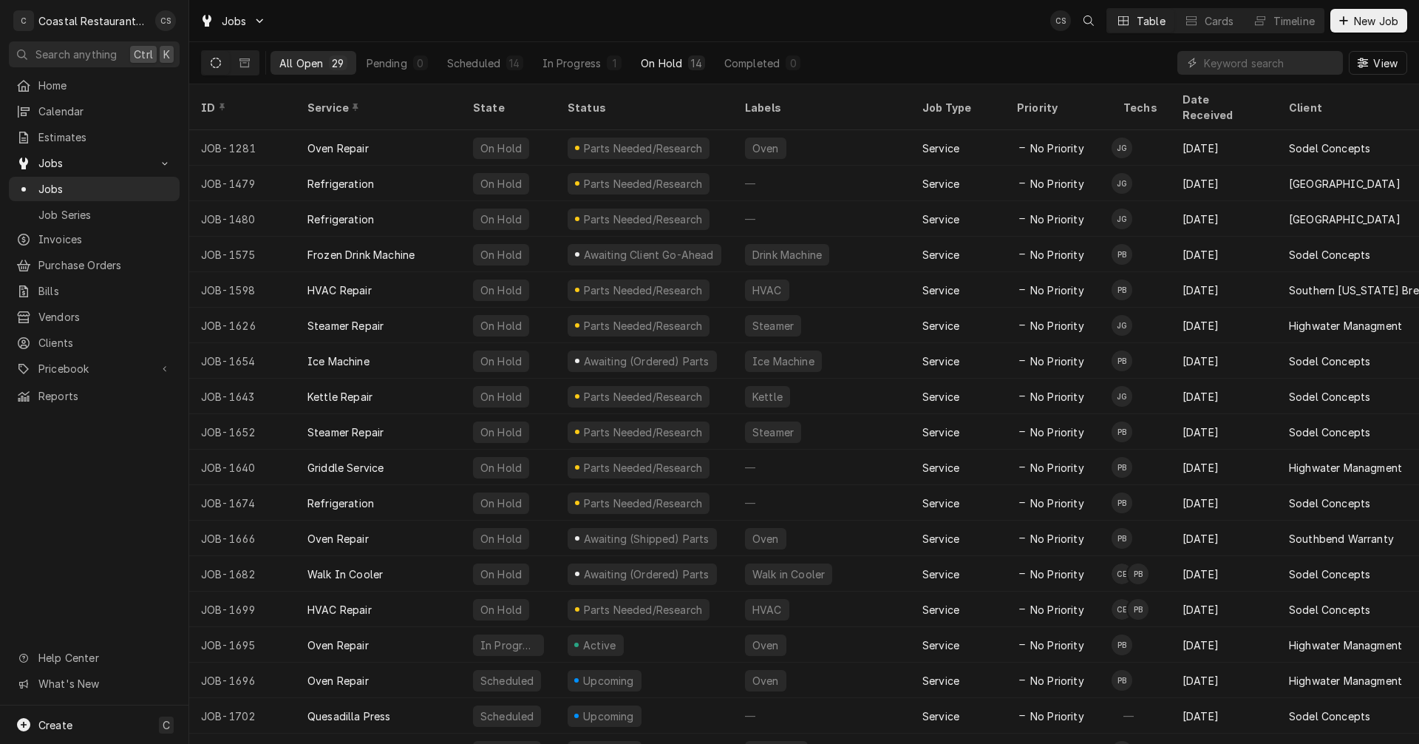
click at [670, 58] on div "On Hold" at bounding box center [661, 63] width 41 height 16
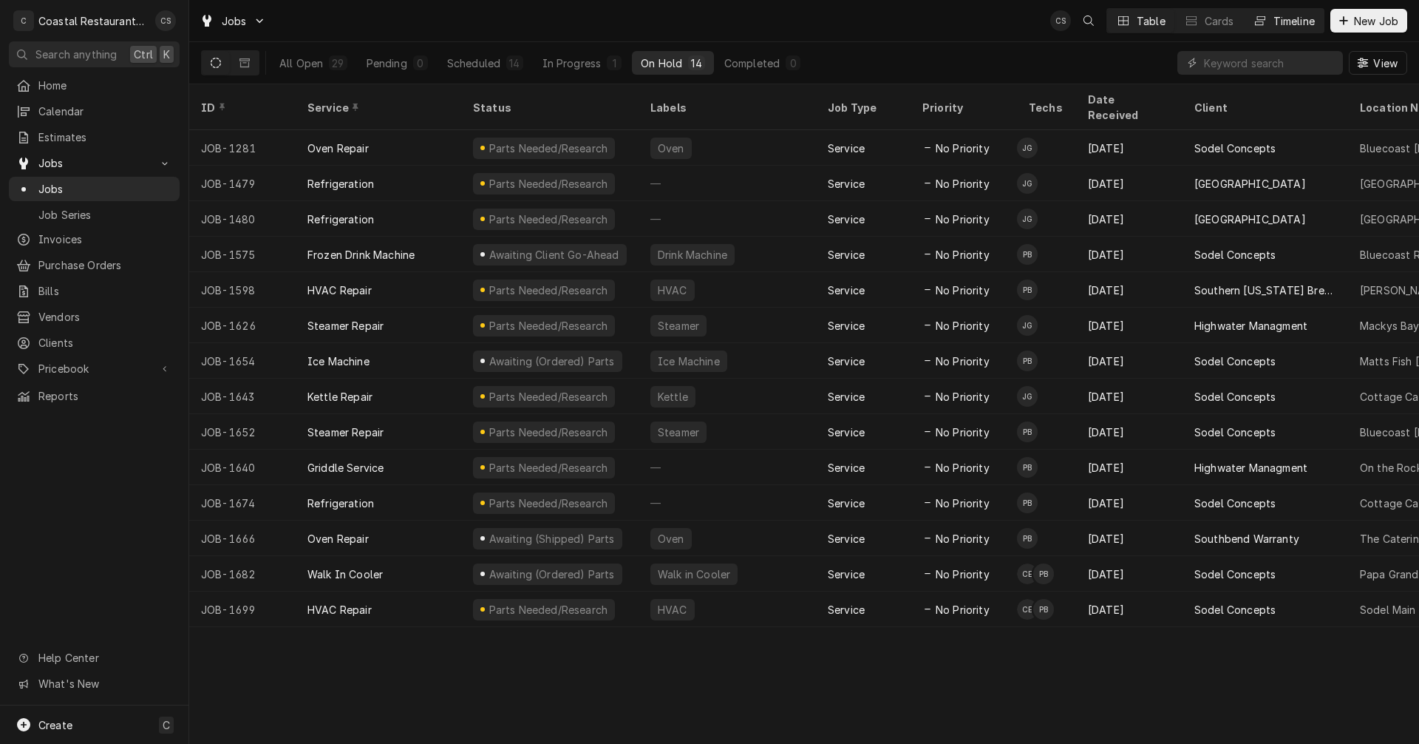
click at [1282, 21] on div "Timeline" at bounding box center [1293, 21] width 41 height 16
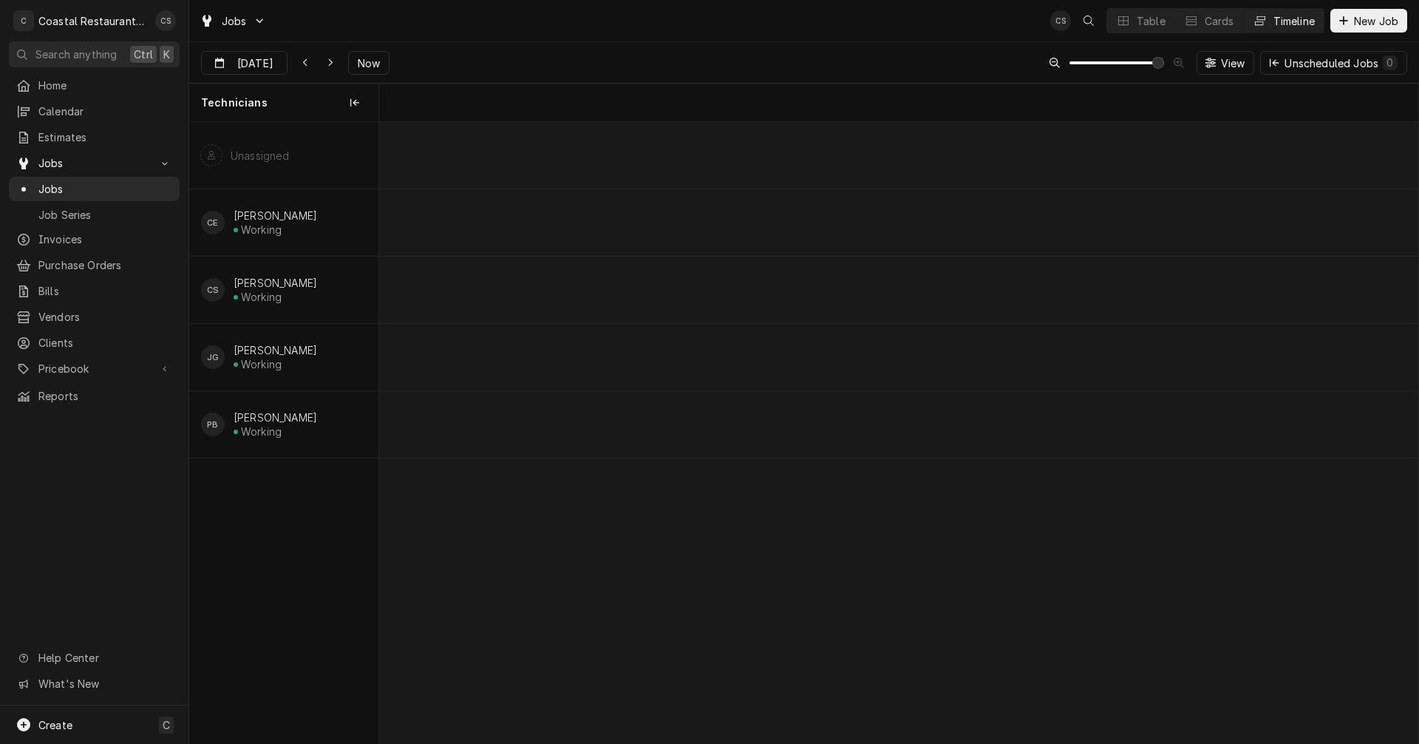
scroll to position [0, 20598]
click at [303, 59] on icon "Dynamic Content Wrapper" at bounding box center [305, 63] width 7 height 10
type input "[DATE]"
